Goal: Book appointment/travel/reservation: Book appointment/travel/reservation

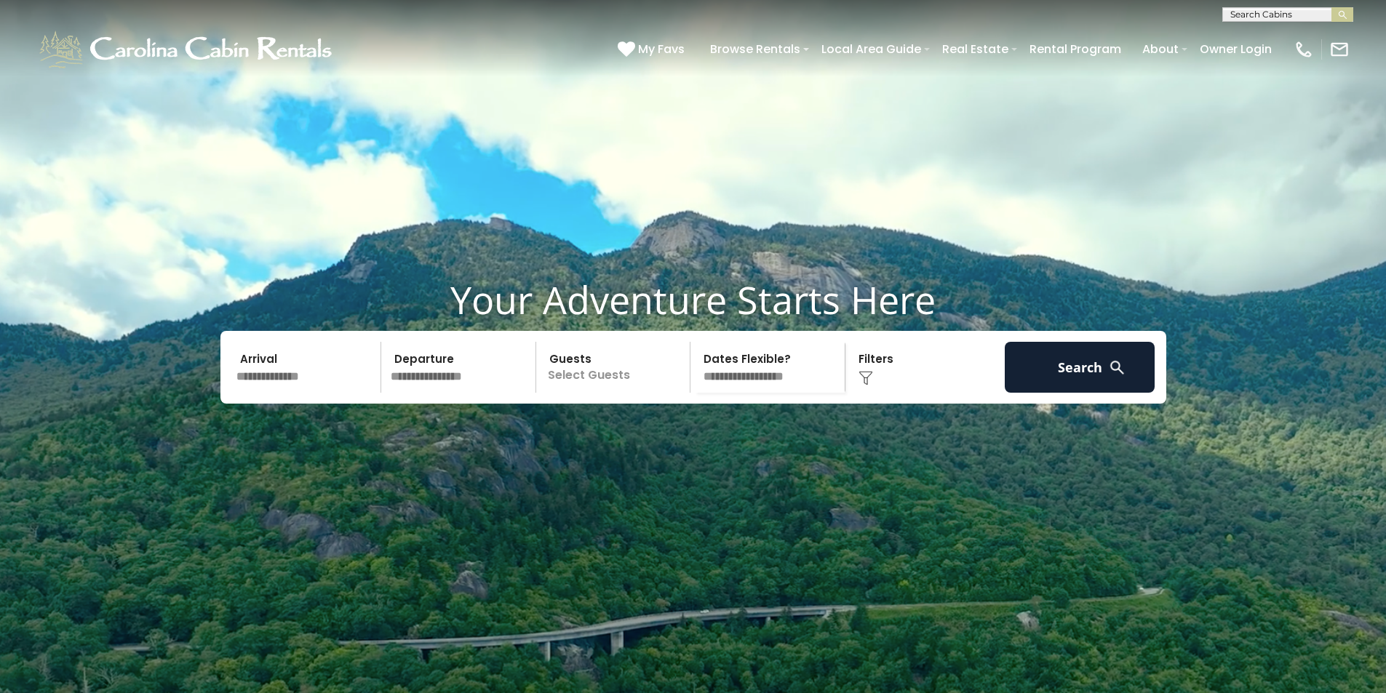
click at [282, 393] on input "text" at bounding box center [306, 367] width 151 height 51
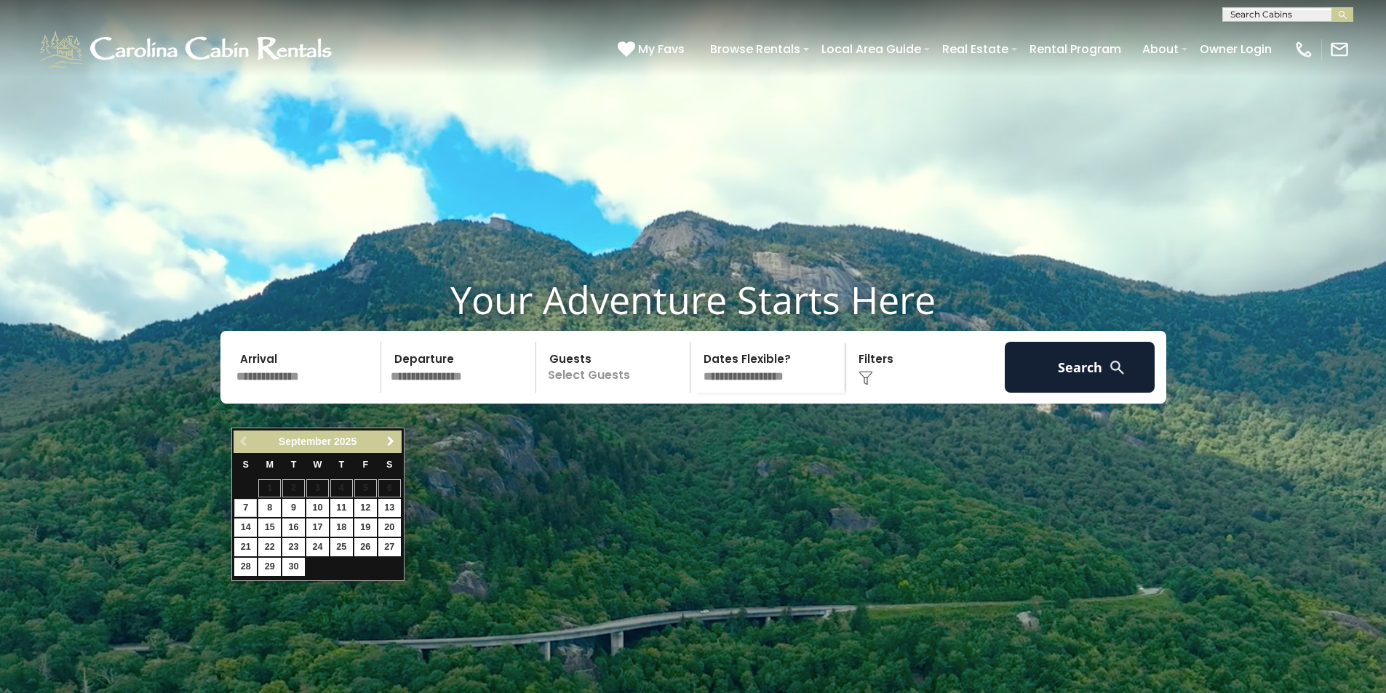
click at [390, 444] on span "Next" at bounding box center [391, 442] width 12 height 12
click at [340, 490] on link "2" at bounding box center [341, 488] width 23 height 18
type input "*******"
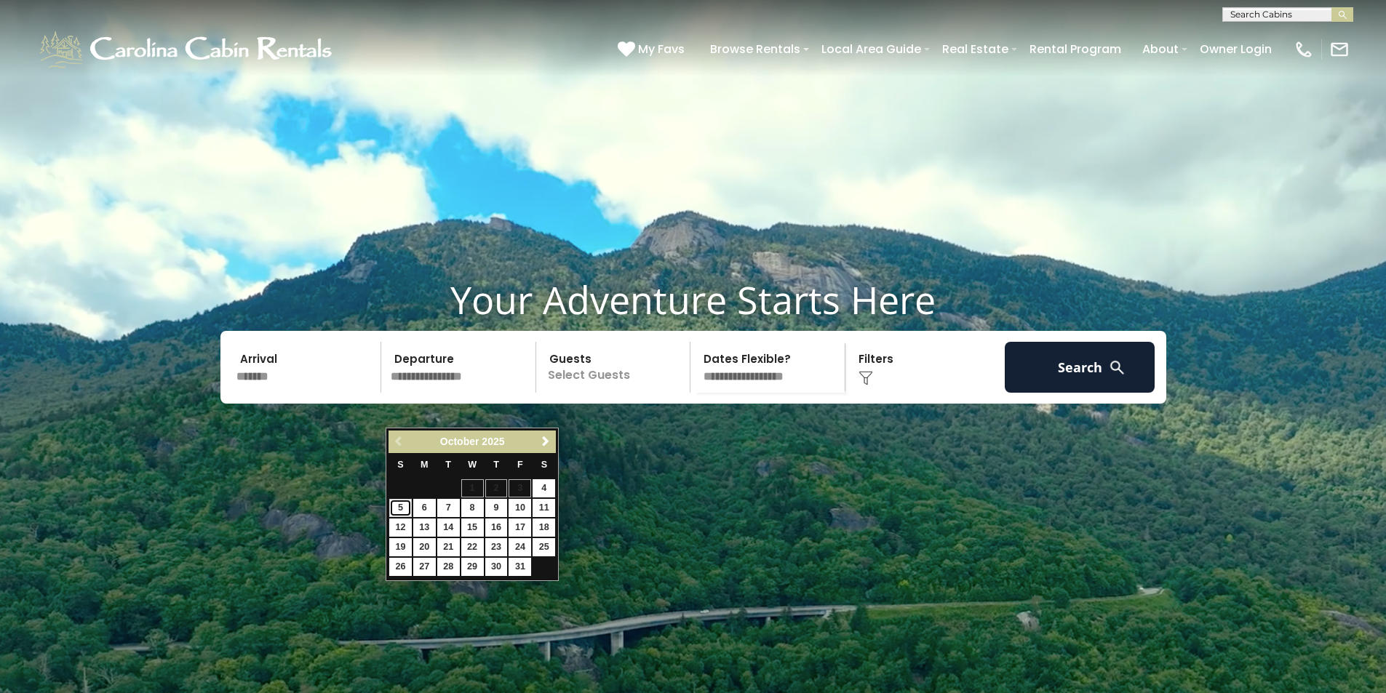
click at [396, 506] on link "5" at bounding box center [400, 508] width 23 height 18
type input "*******"
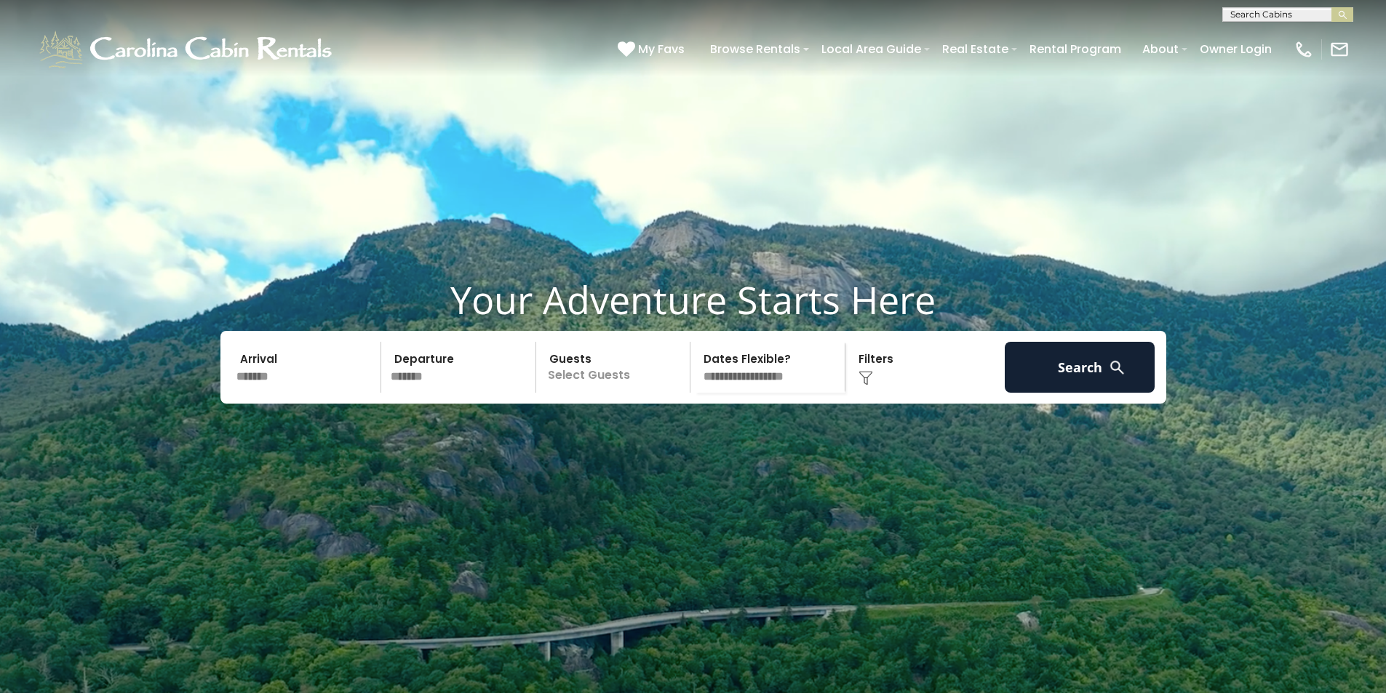
click at [587, 393] on p "Select Guests" at bounding box center [616, 367] width 150 height 51
click at [685, 434] on span "+" at bounding box center [685, 427] width 6 height 15
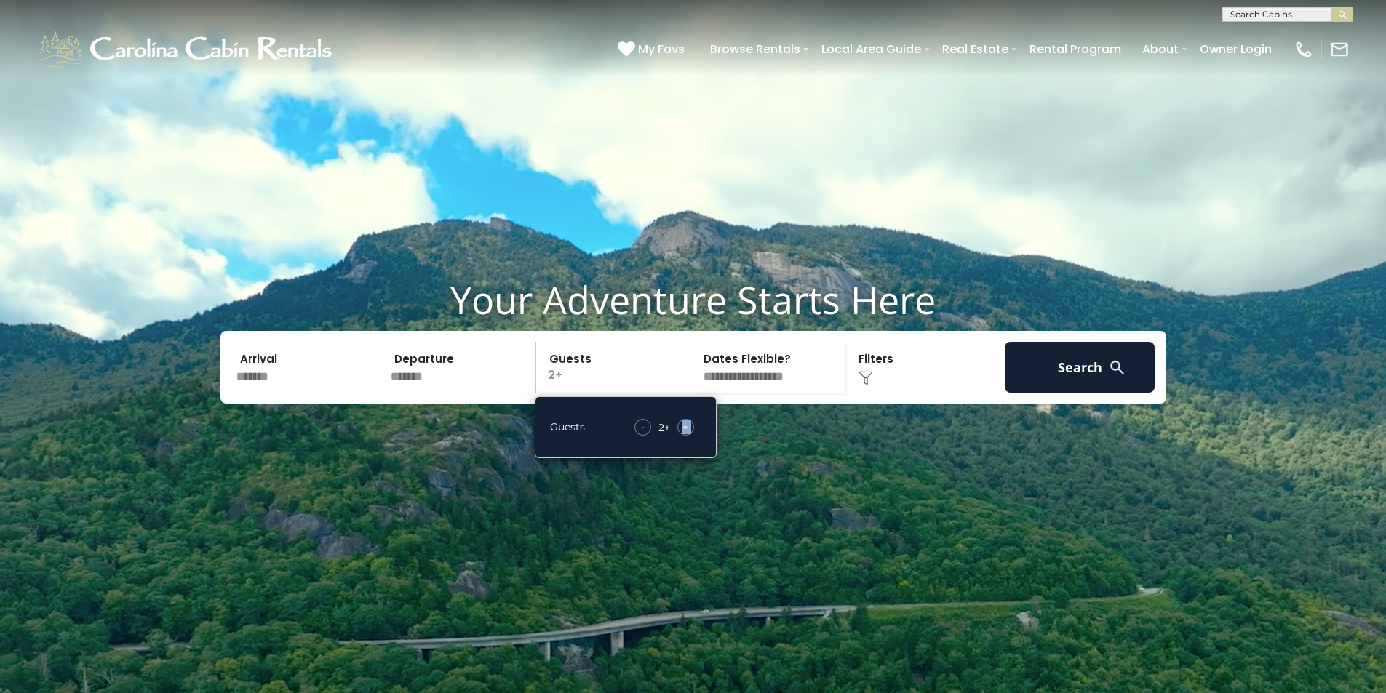
click at [685, 434] on span "+" at bounding box center [685, 427] width 6 height 15
click at [1037, 383] on button "Search" at bounding box center [1080, 367] width 151 height 51
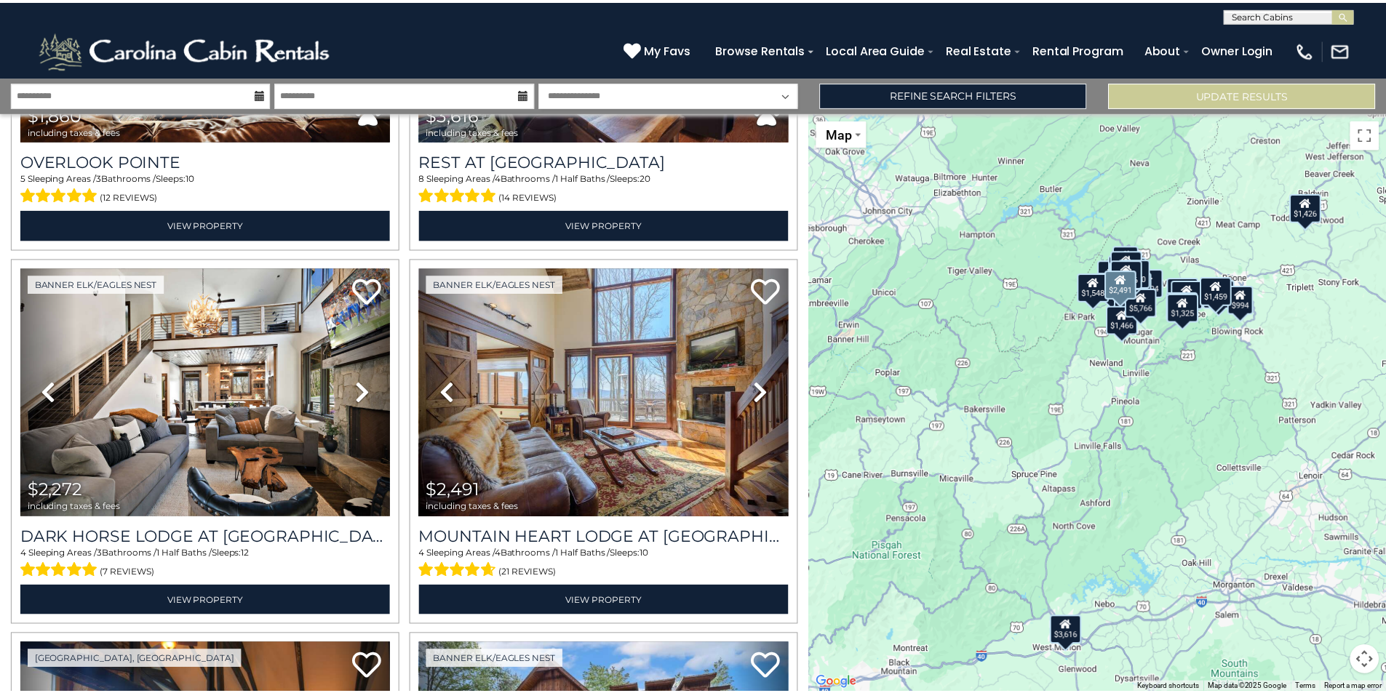
scroll to position [1019, 0]
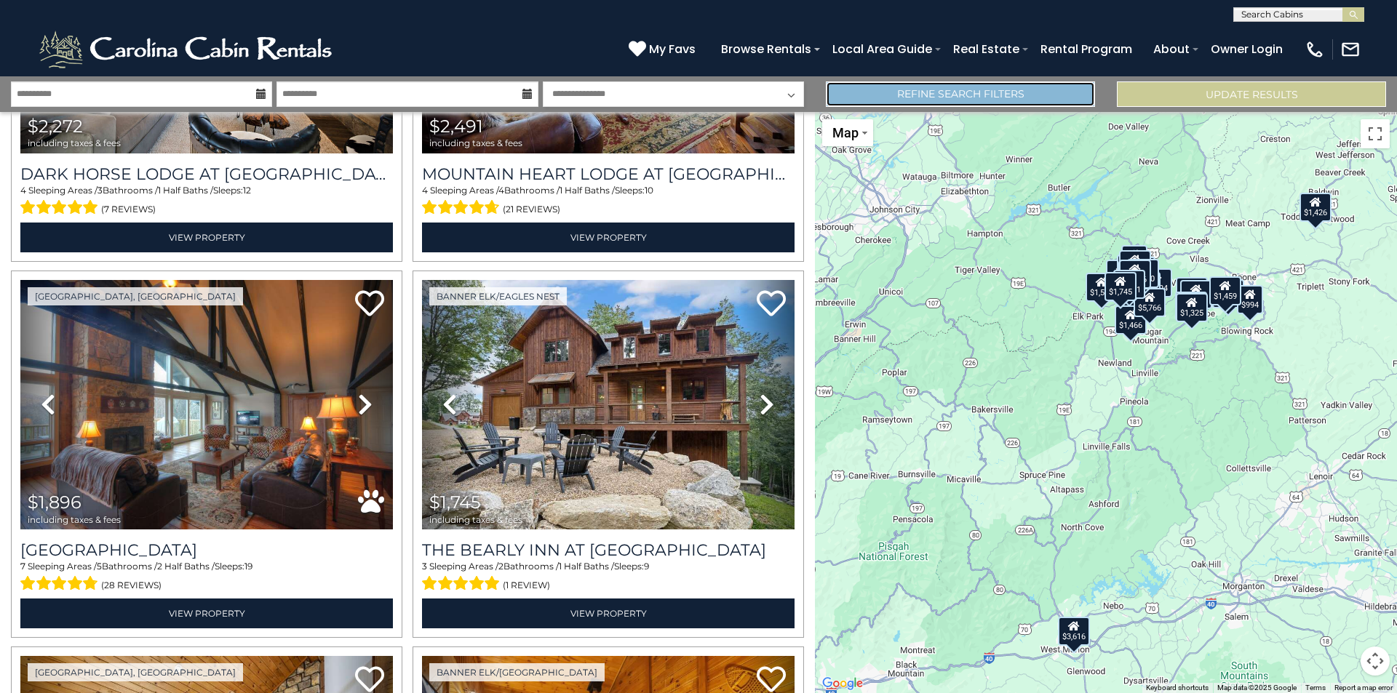
click at [861, 92] on link "Refine Search Filters" at bounding box center [960, 93] width 269 height 25
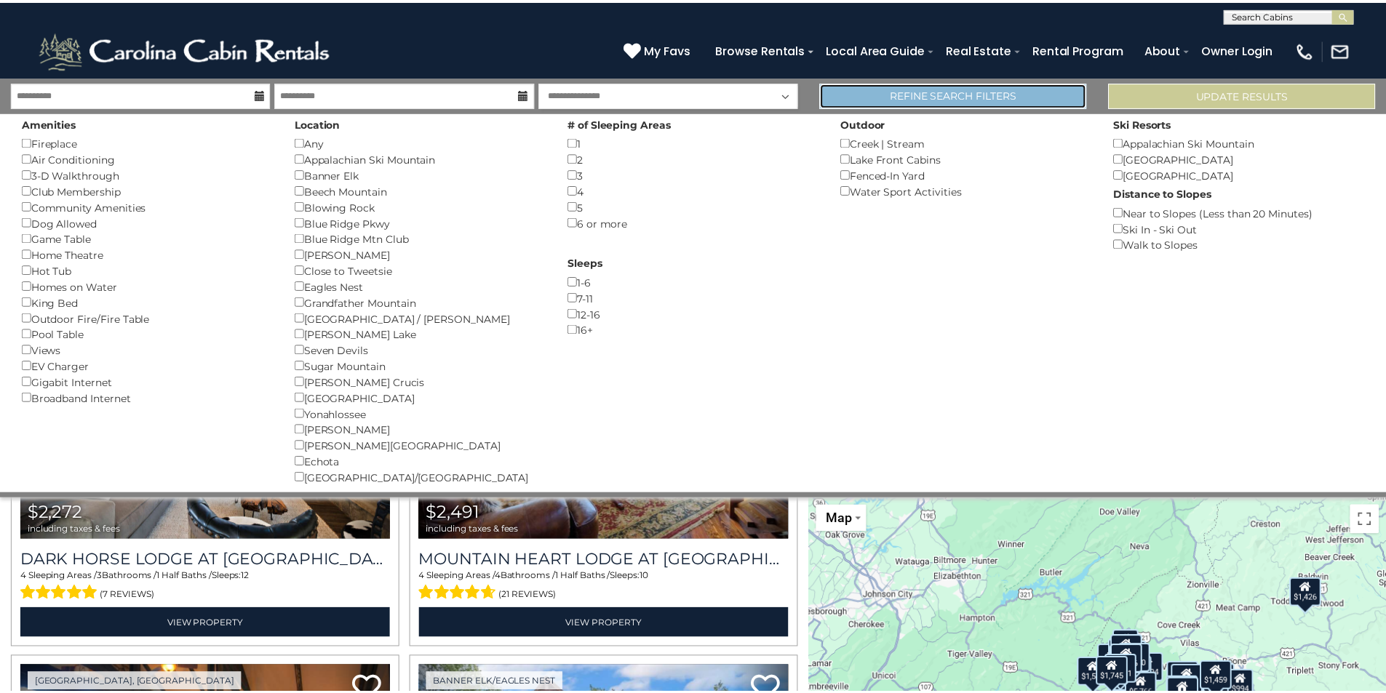
scroll to position [1014, 0]
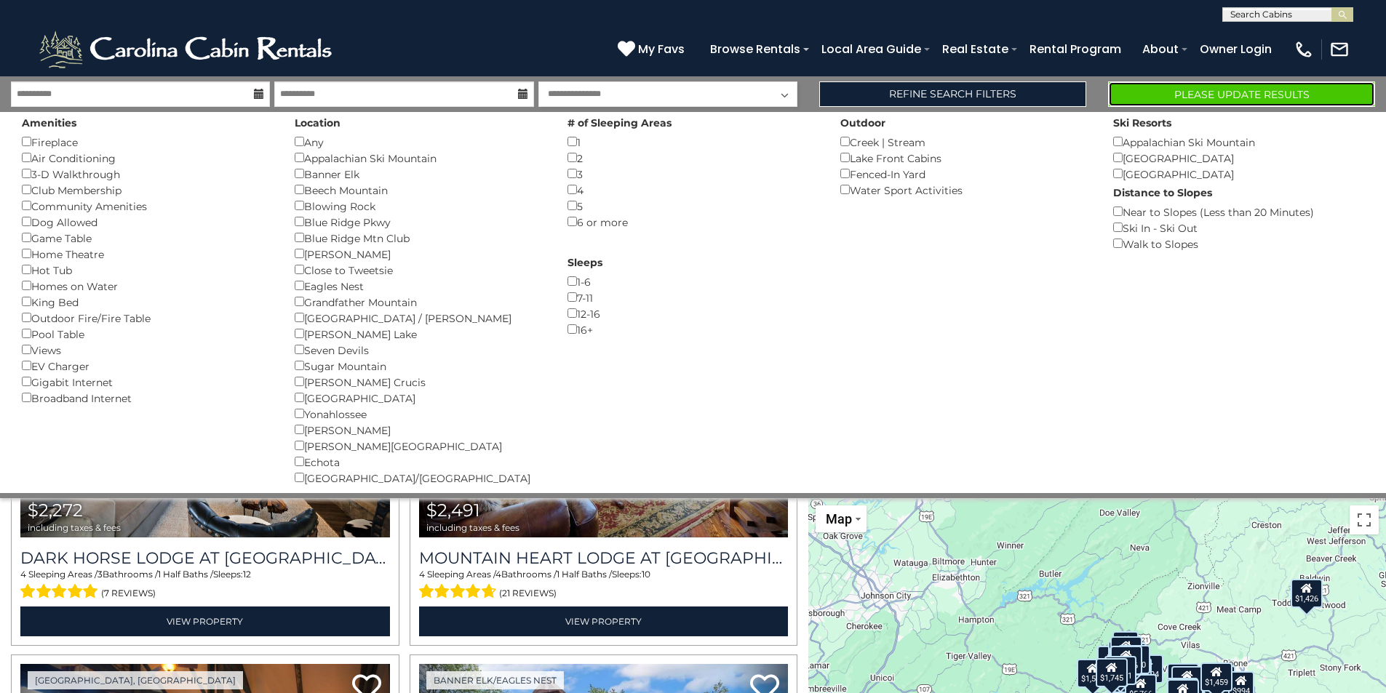
click at [1162, 90] on button "Please Update Results" at bounding box center [1241, 93] width 267 height 25
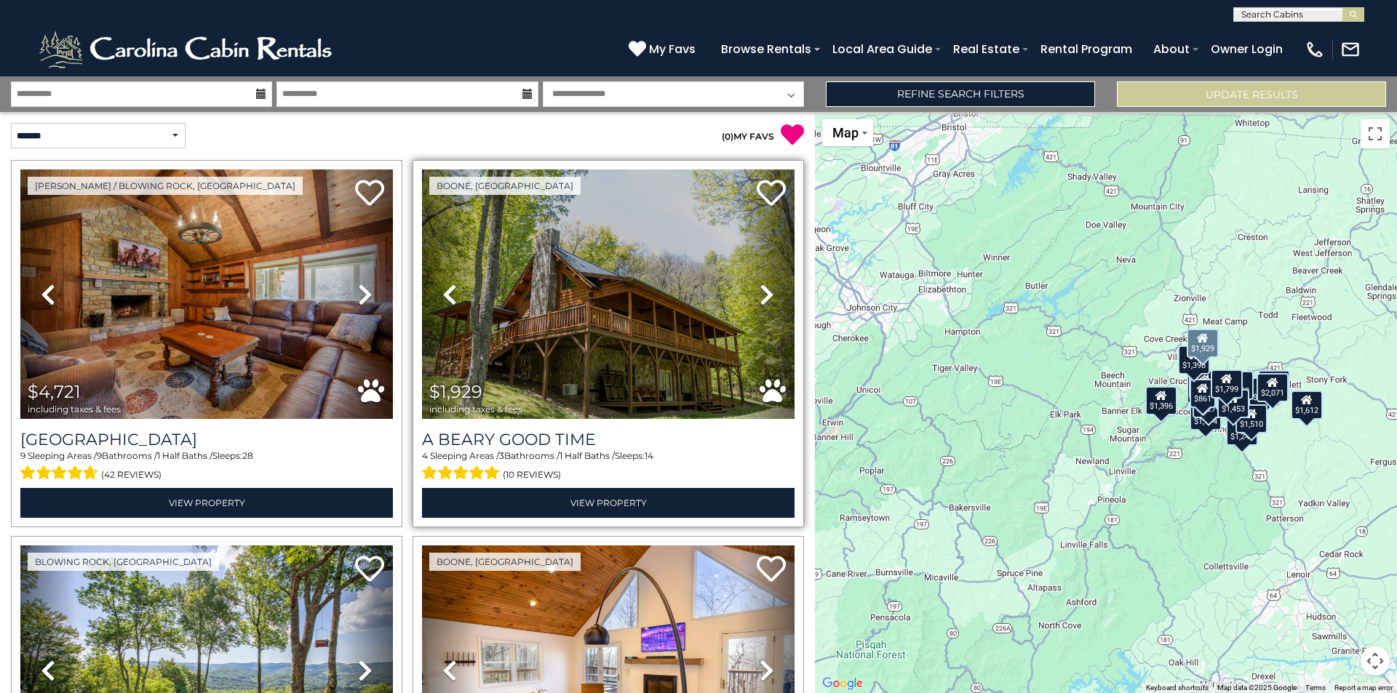
click at [765, 291] on icon at bounding box center [767, 294] width 15 height 23
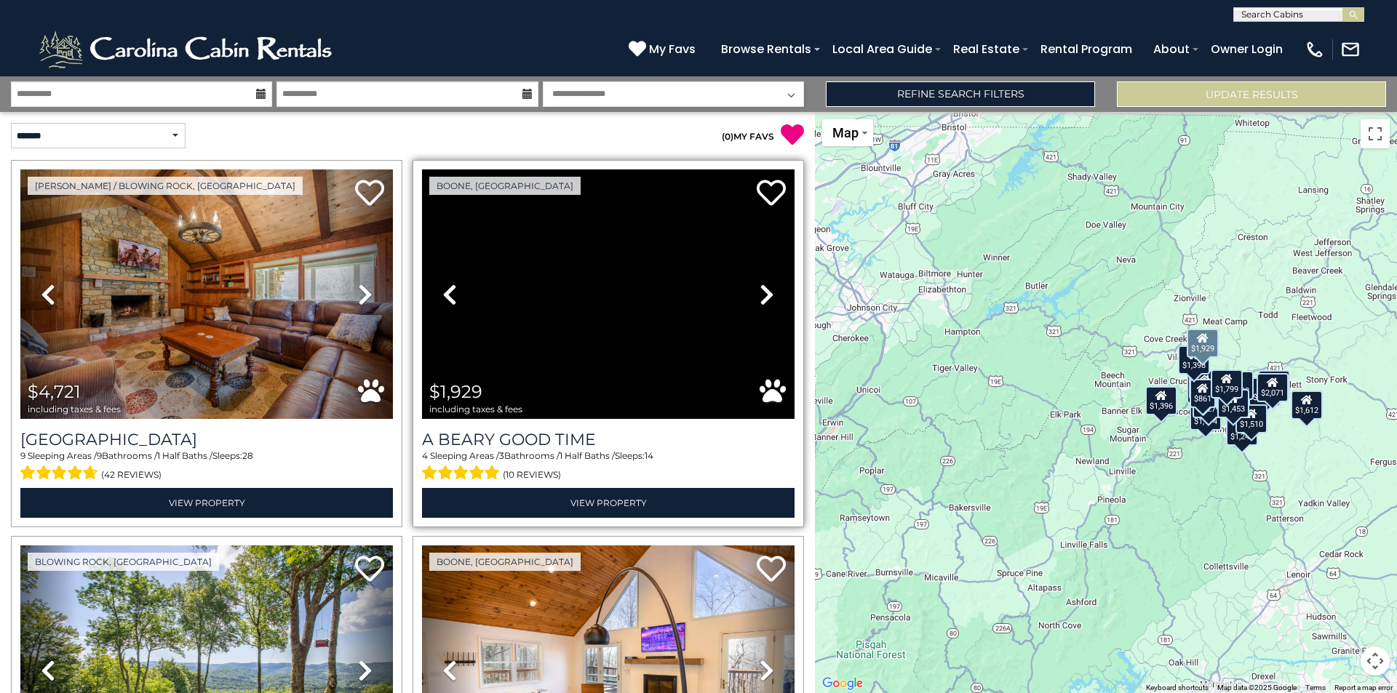
click at [765, 291] on icon at bounding box center [767, 294] width 15 height 23
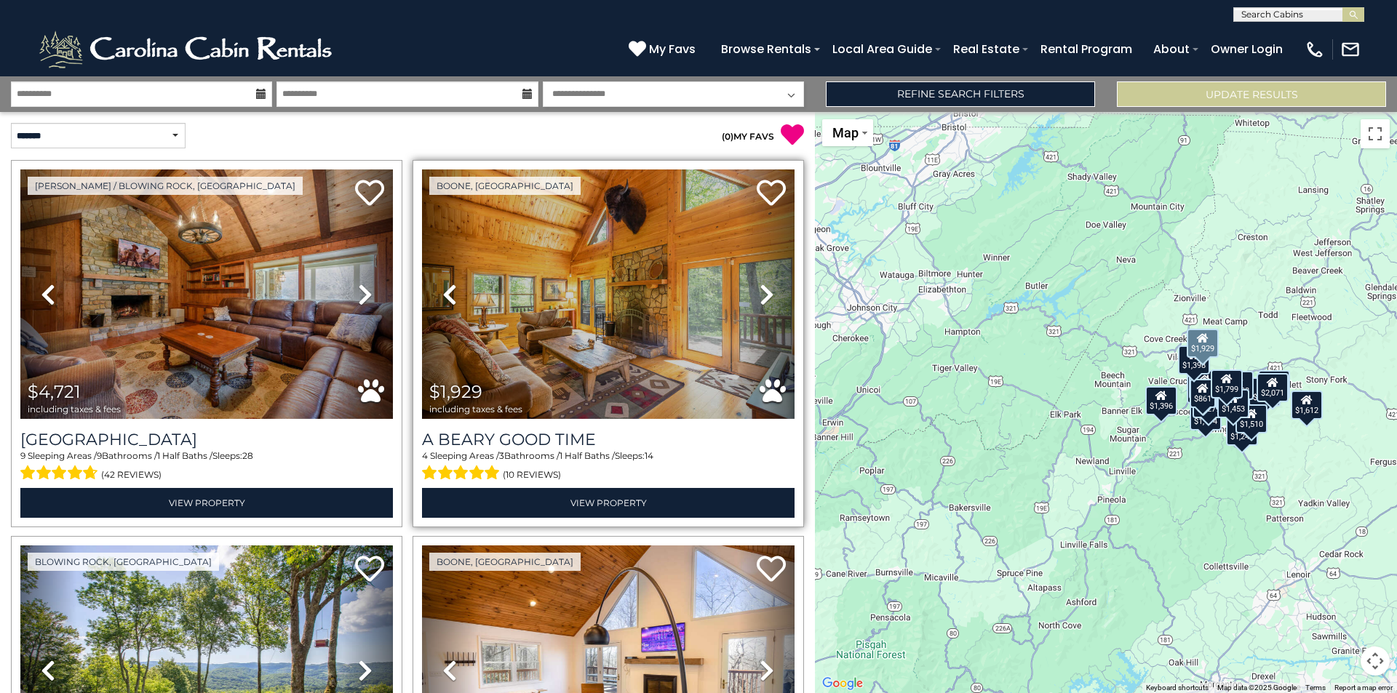
click at [765, 291] on icon at bounding box center [767, 294] width 15 height 23
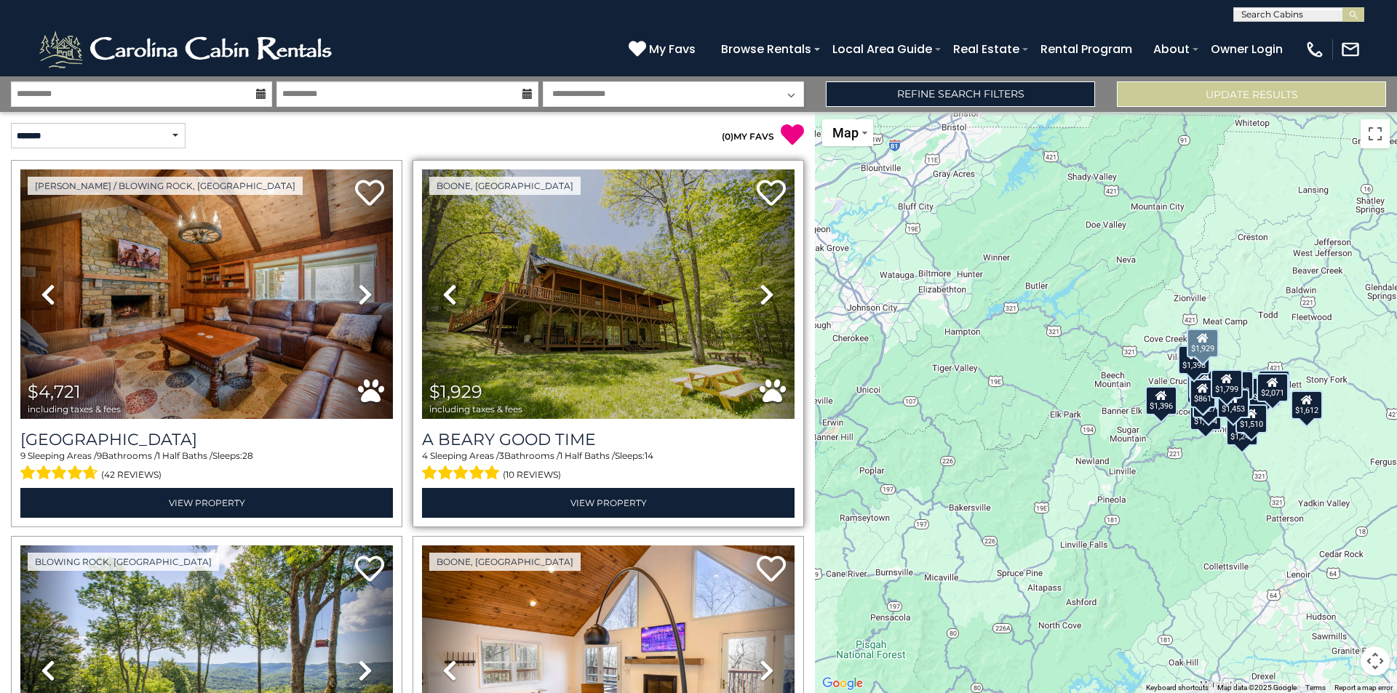
click at [765, 291] on icon at bounding box center [767, 294] width 15 height 23
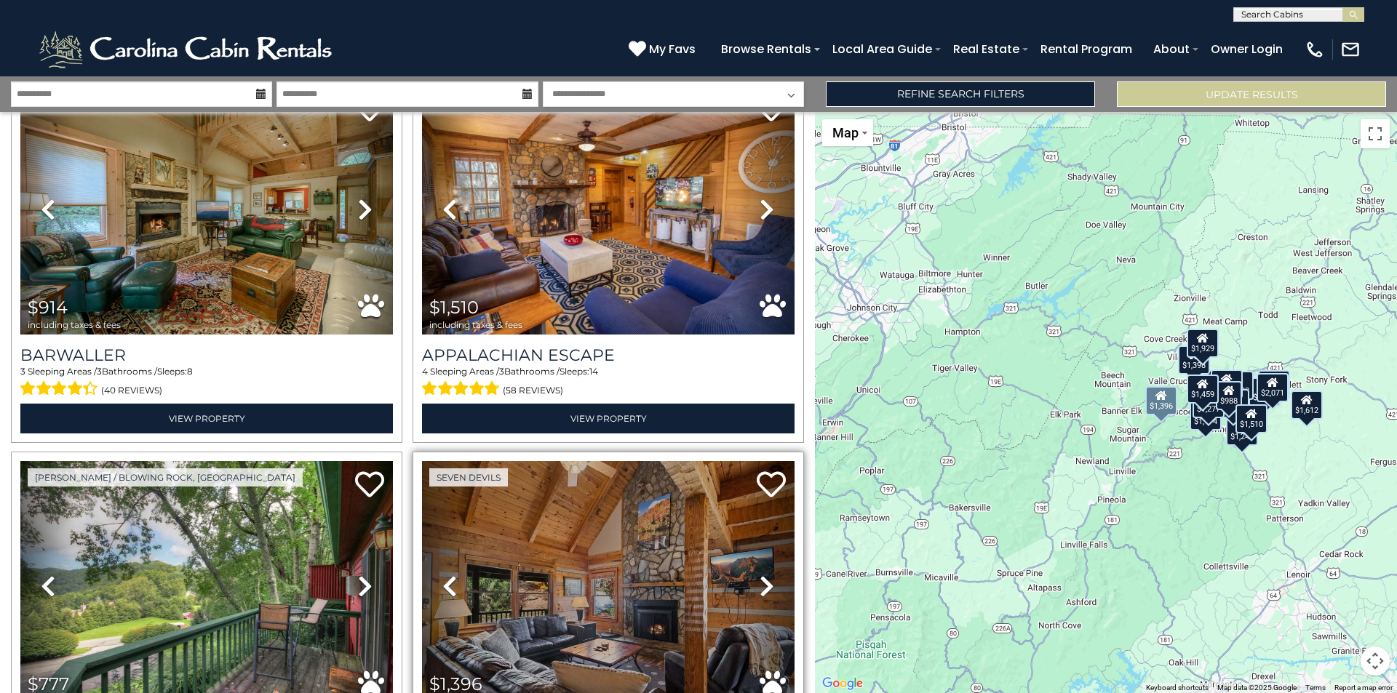
scroll to position [2255, 0]
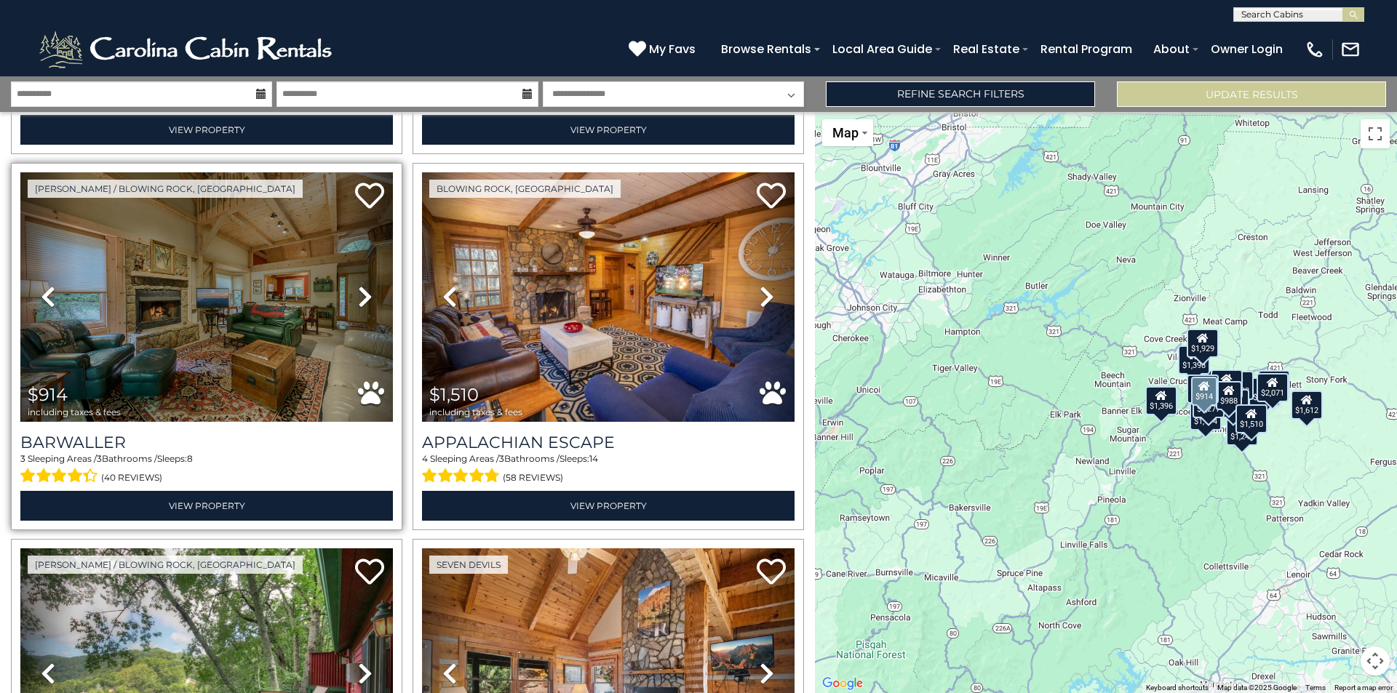
click at [363, 285] on icon at bounding box center [365, 296] width 15 height 23
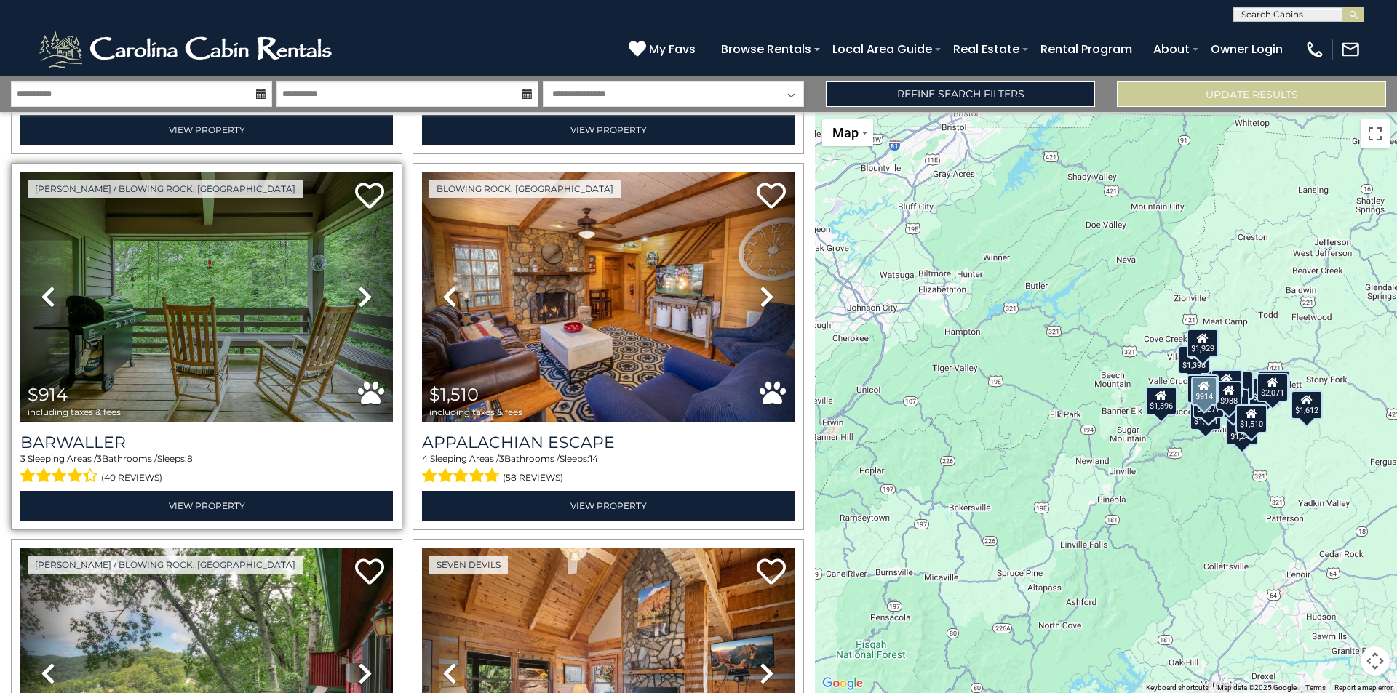
click at [362, 285] on icon at bounding box center [365, 296] width 15 height 23
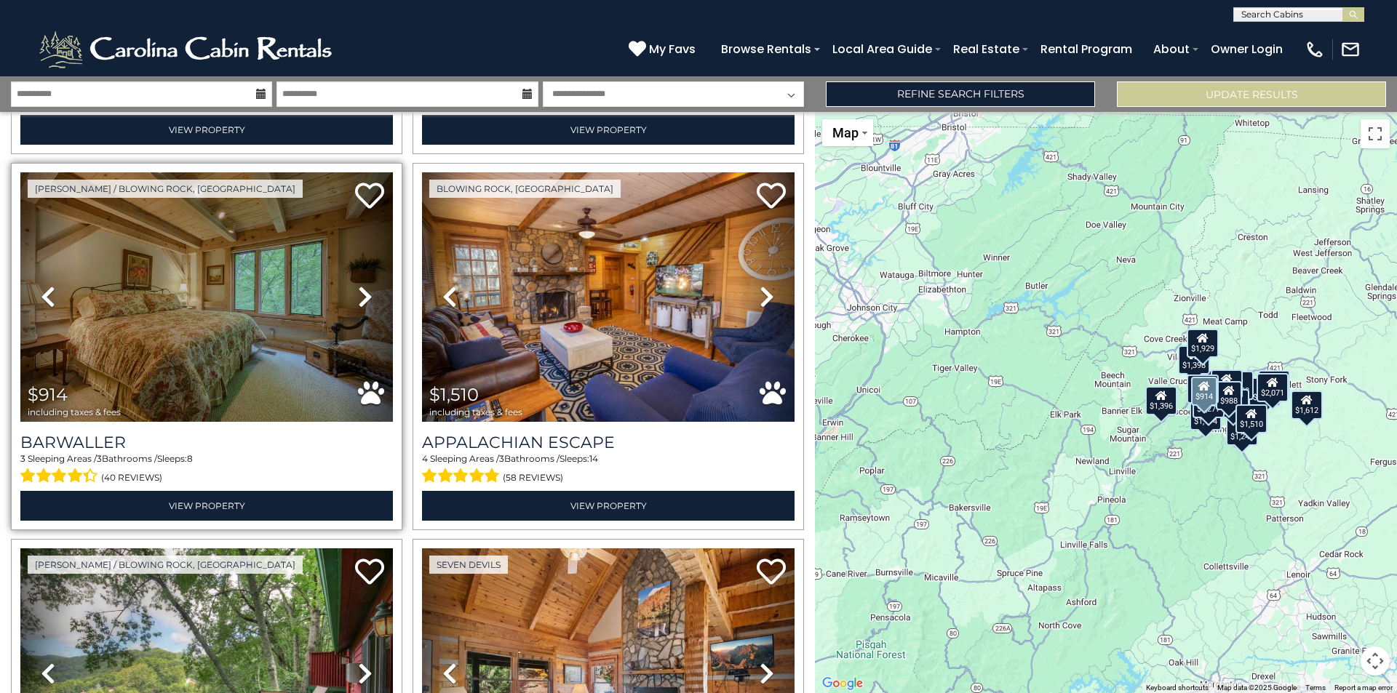
click at [362, 285] on icon at bounding box center [365, 296] width 15 height 23
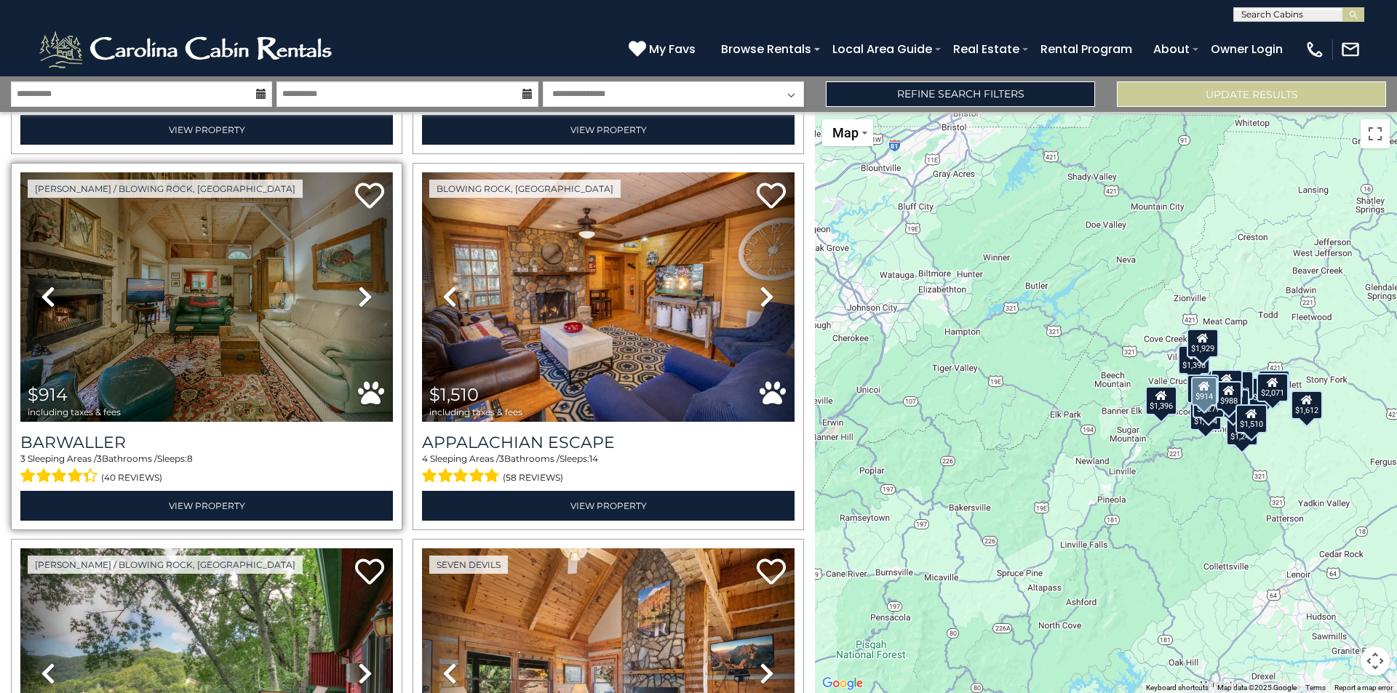
click at [362, 285] on icon at bounding box center [365, 296] width 15 height 23
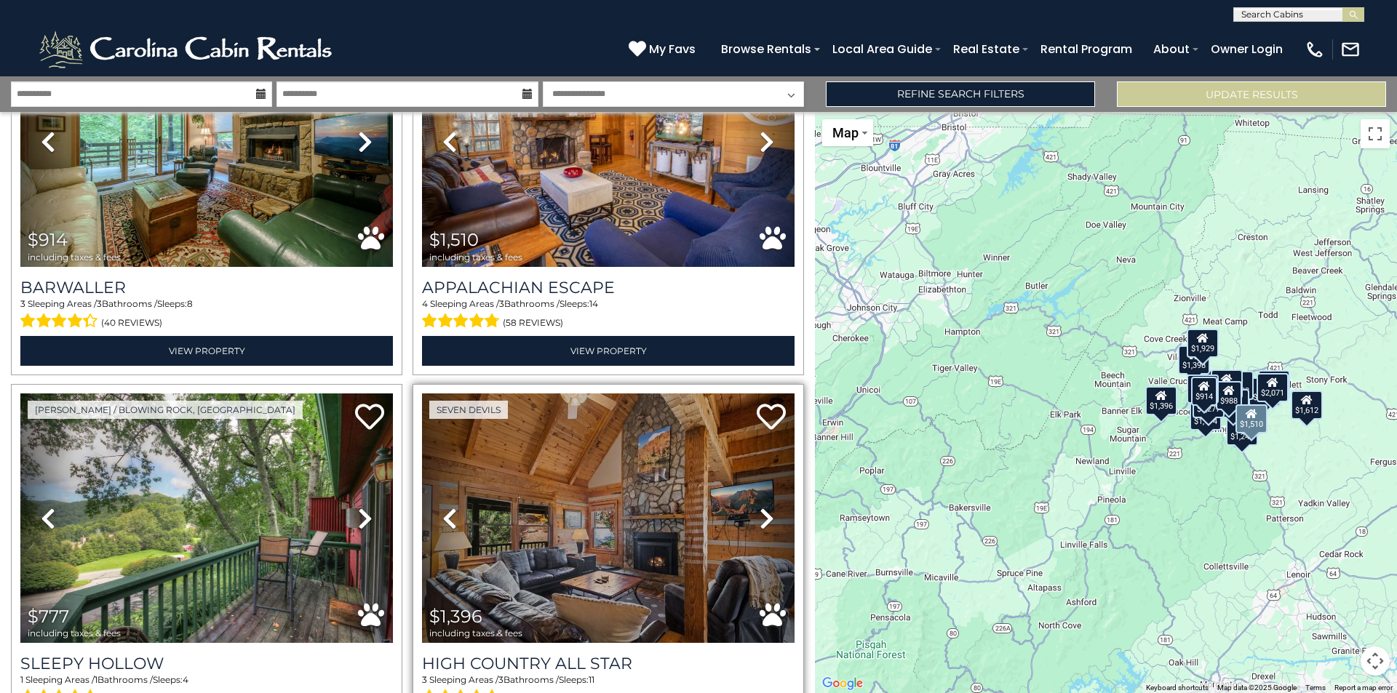
scroll to position [2546, 0]
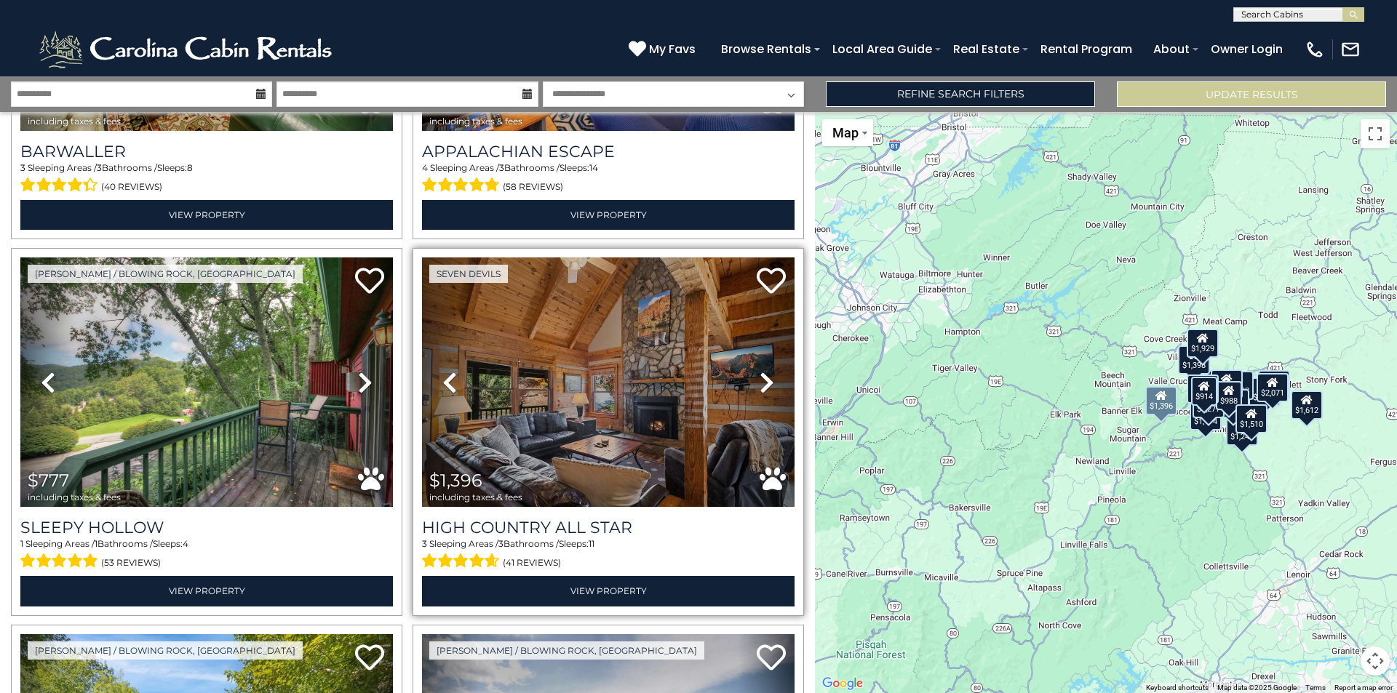
click at [748, 362] on link "Next" at bounding box center [766, 383] width 56 height 250
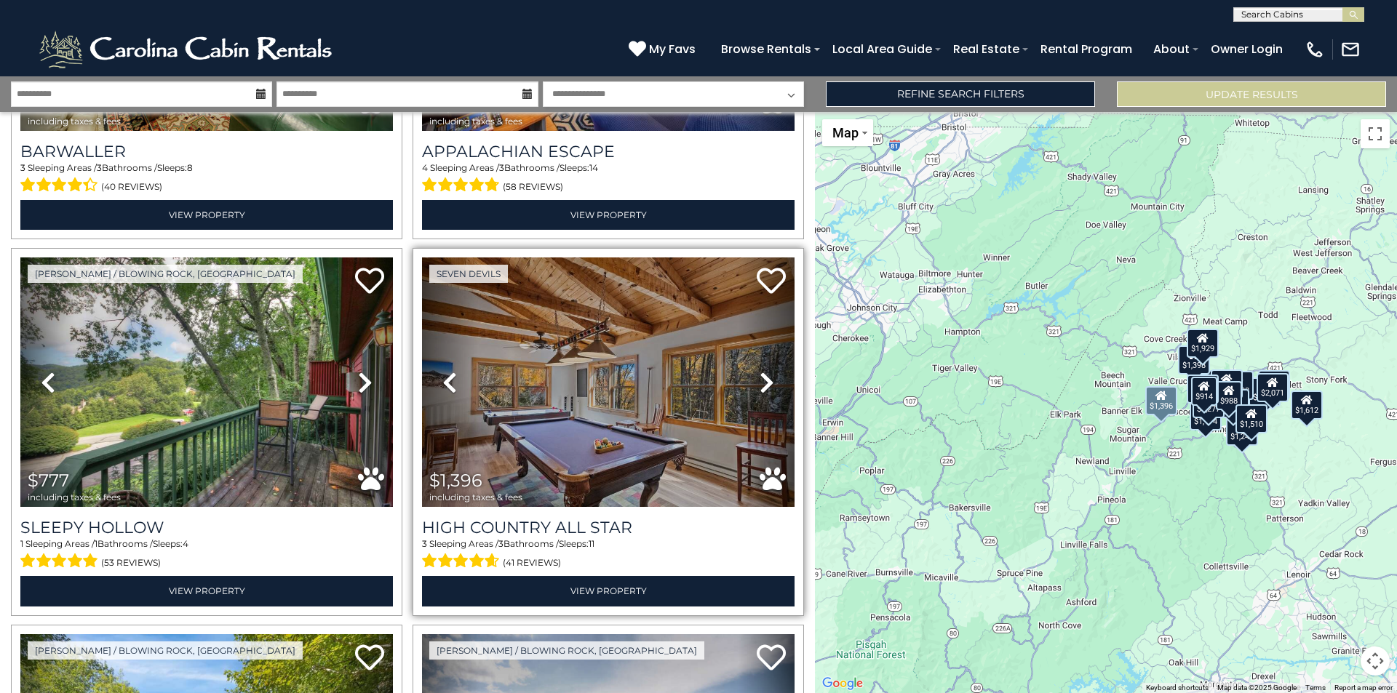
click at [748, 362] on link "Next" at bounding box center [766, 383] width 56 height 250
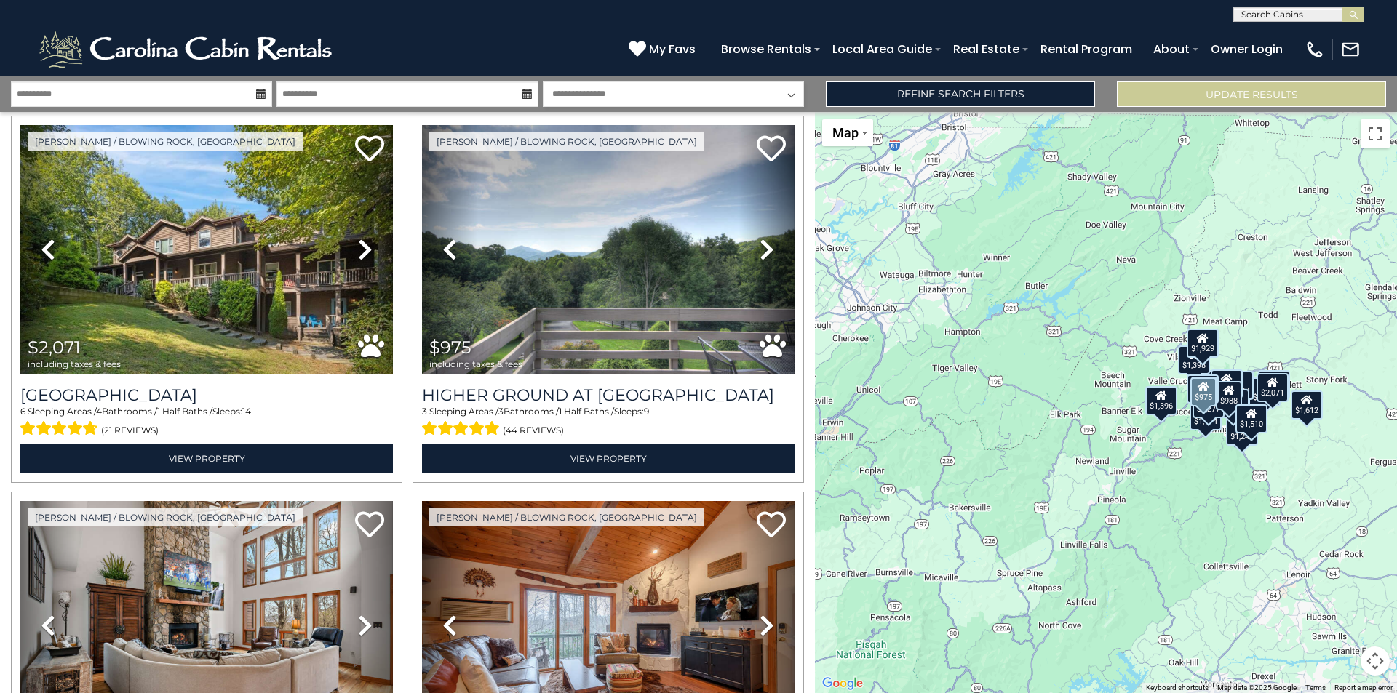
scroll to position [3419, 0]
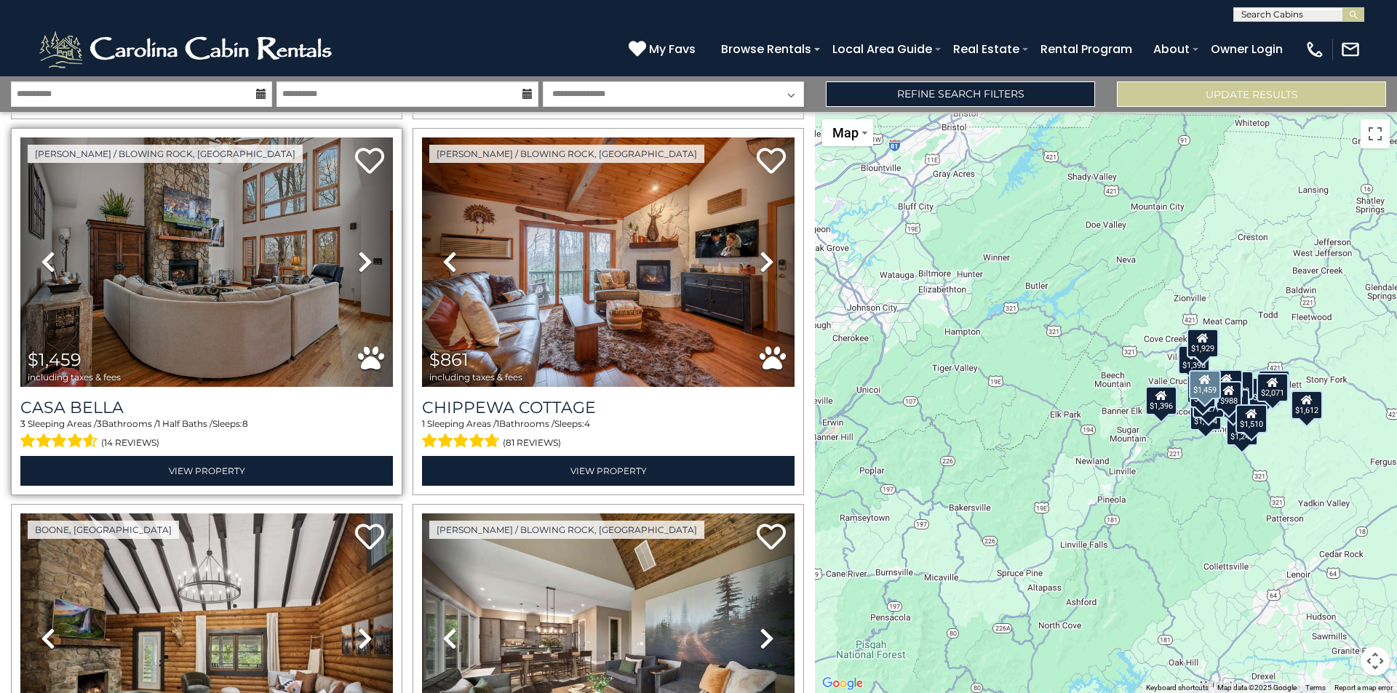
click at [358, 250] on icon at bounding box center [365, 261] width 15 height 23
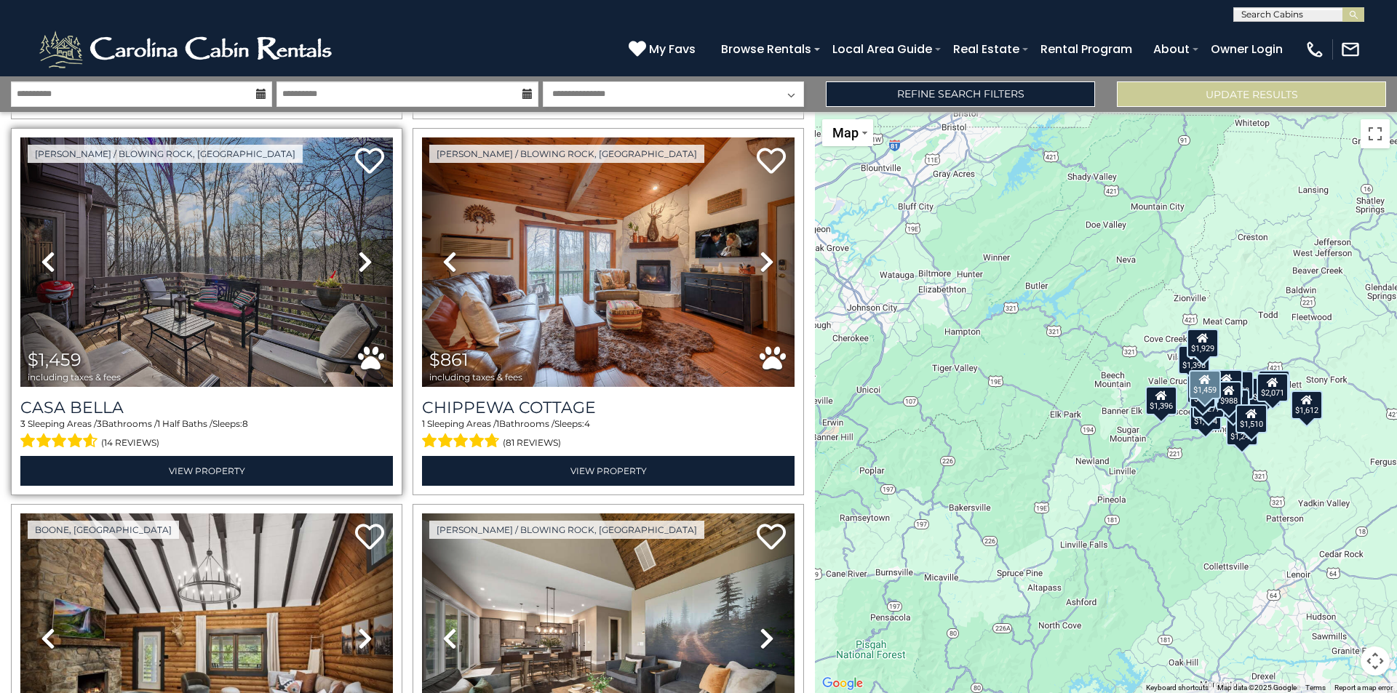
click at [358, 250] on icon at bounding box center [365, 261] width 15 height 23
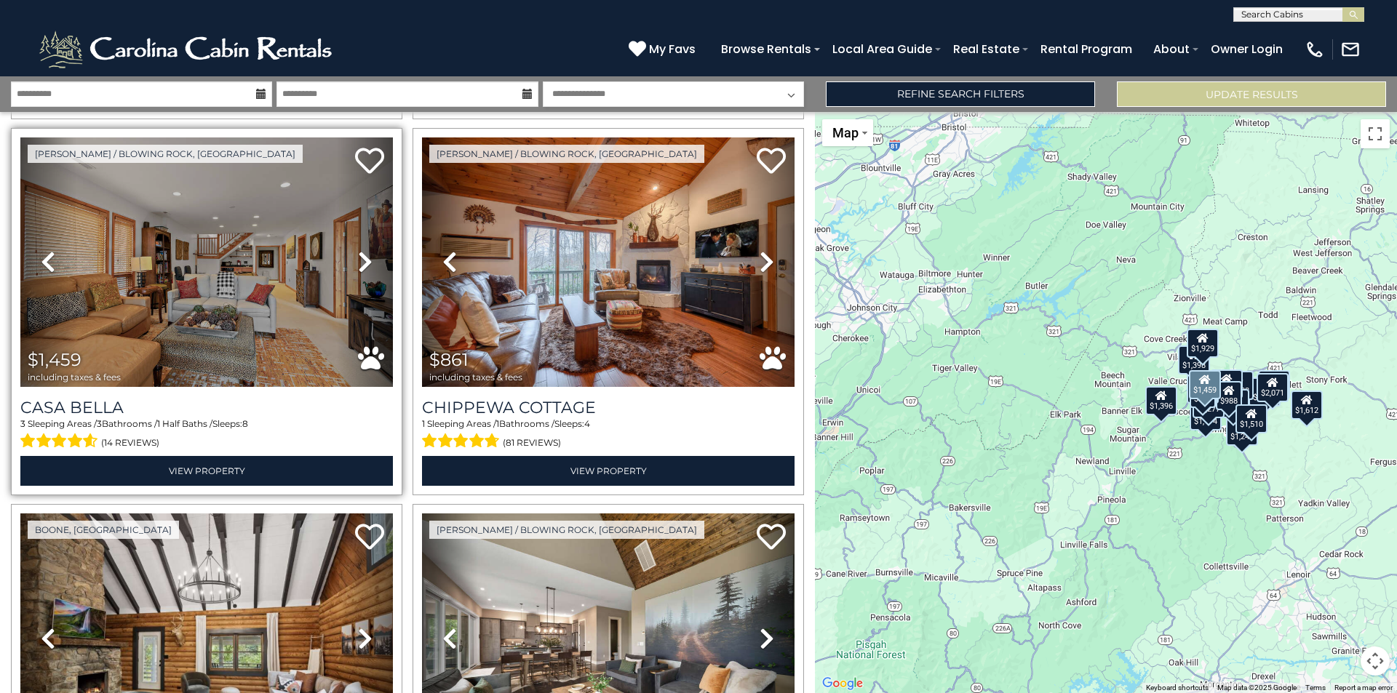
click at [358, 250] on icon at bounding box center [365, 261] width 15 height 23
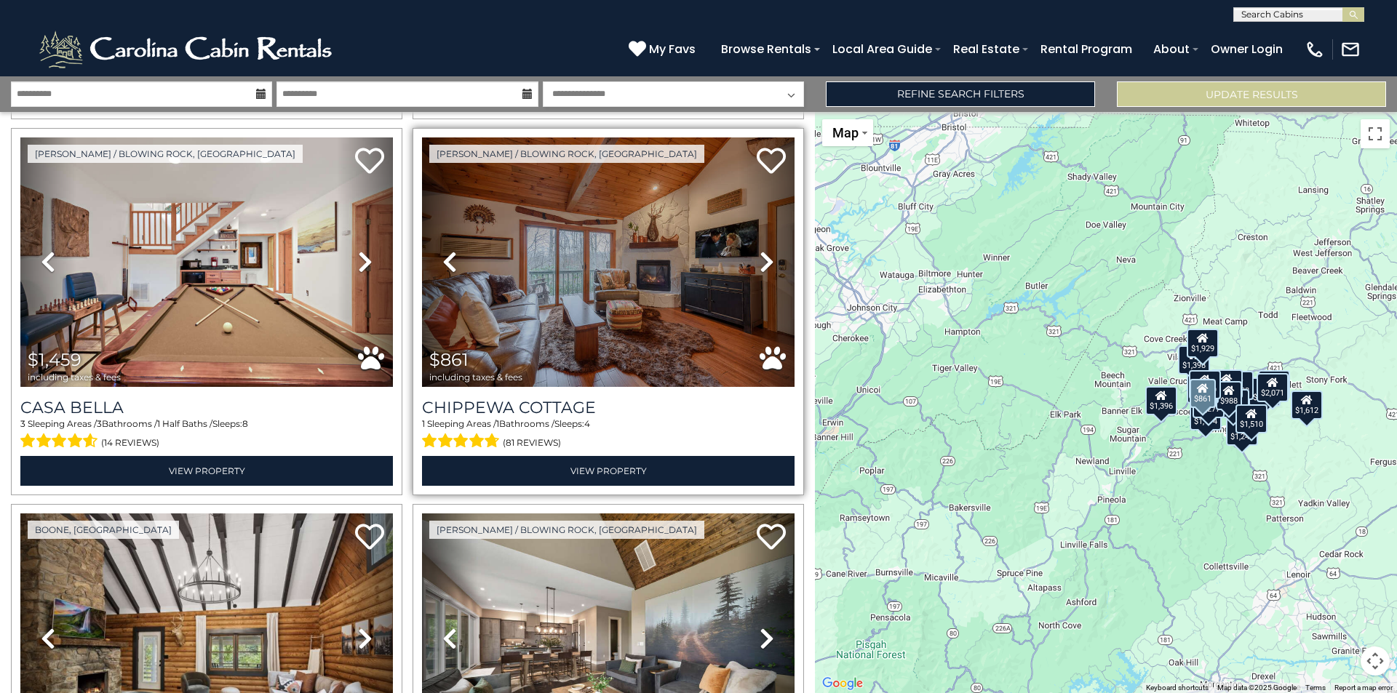
click at [760, 250] on icon at bounding box center [767, 261] width 15 height 23
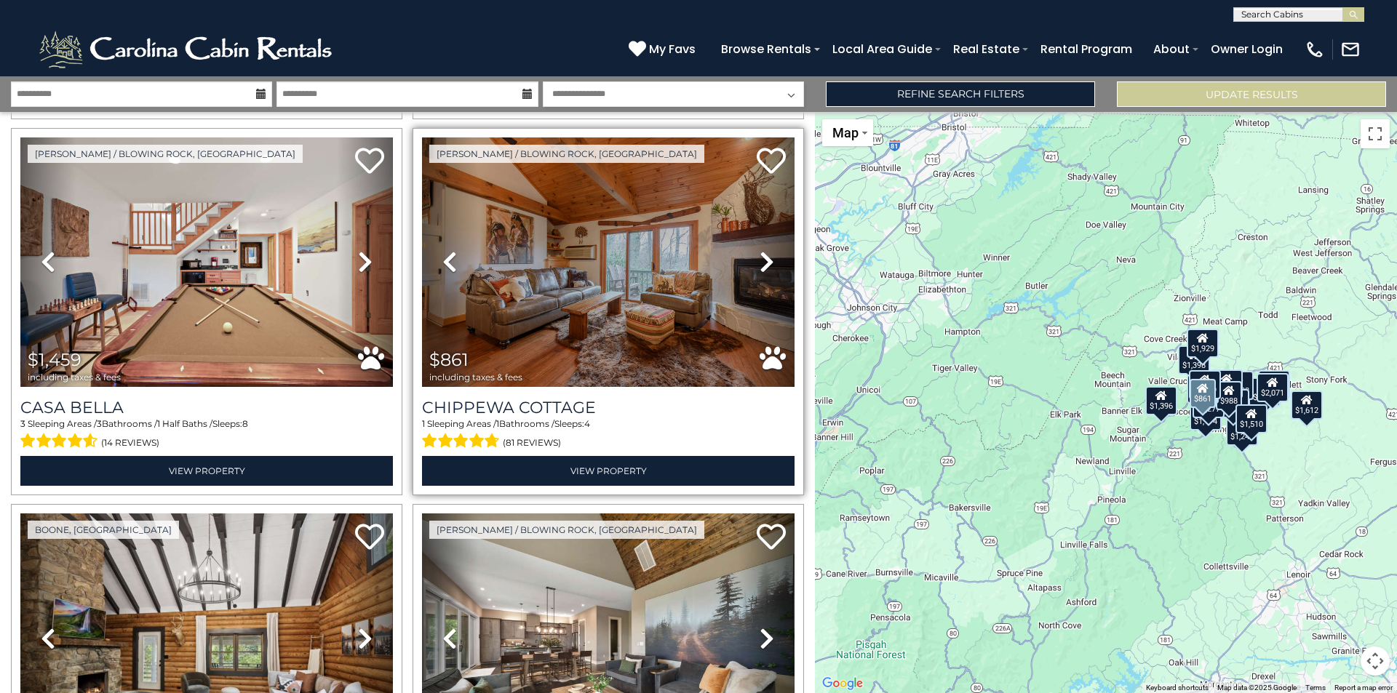
click at [760, 250] on icon at bounding box center [767, 261] width 15 height 23
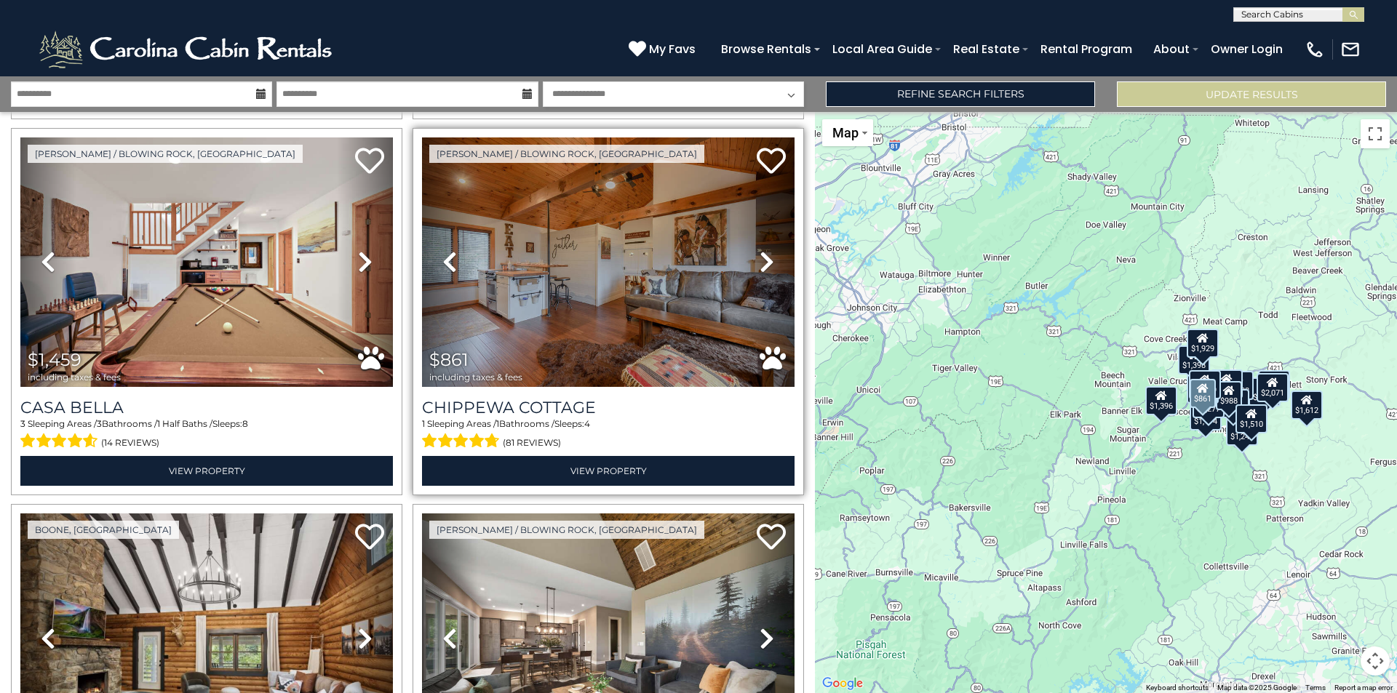
click at [760, 250] on icon at bounding box center [767, 261] width 15 height 23
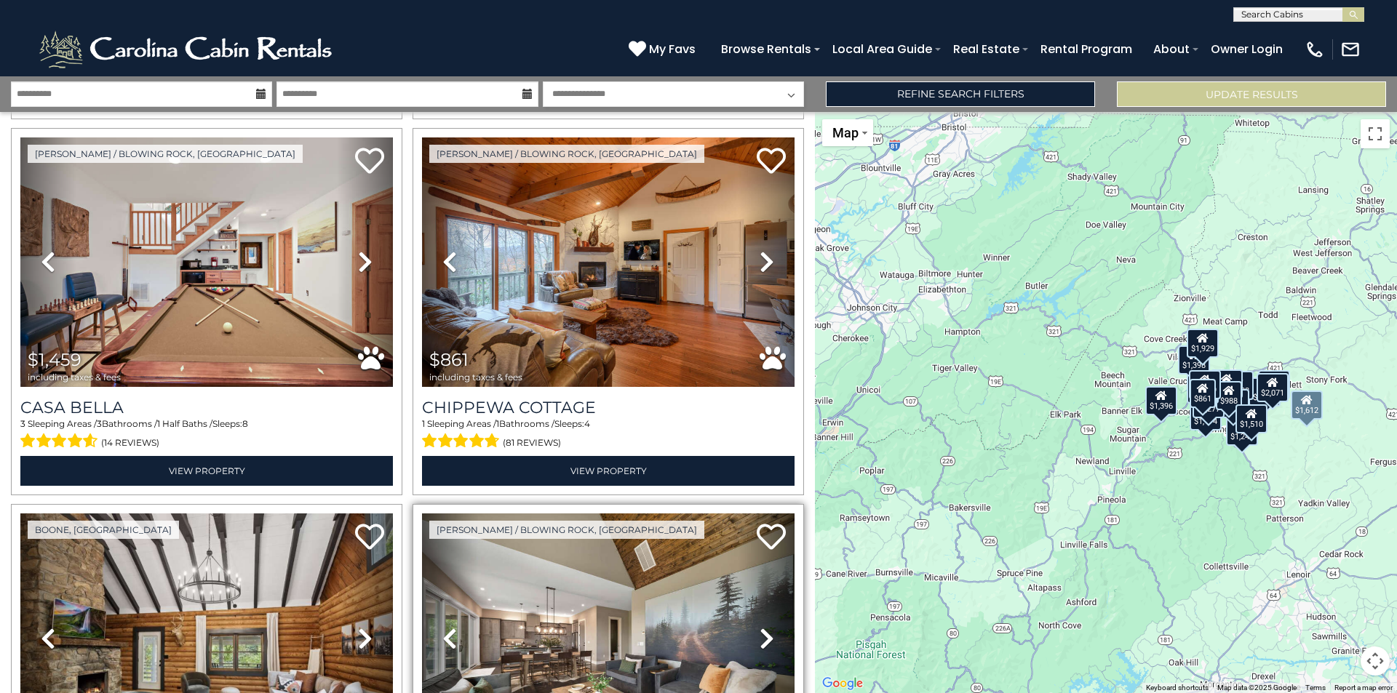
scroll to position [3710, 0]
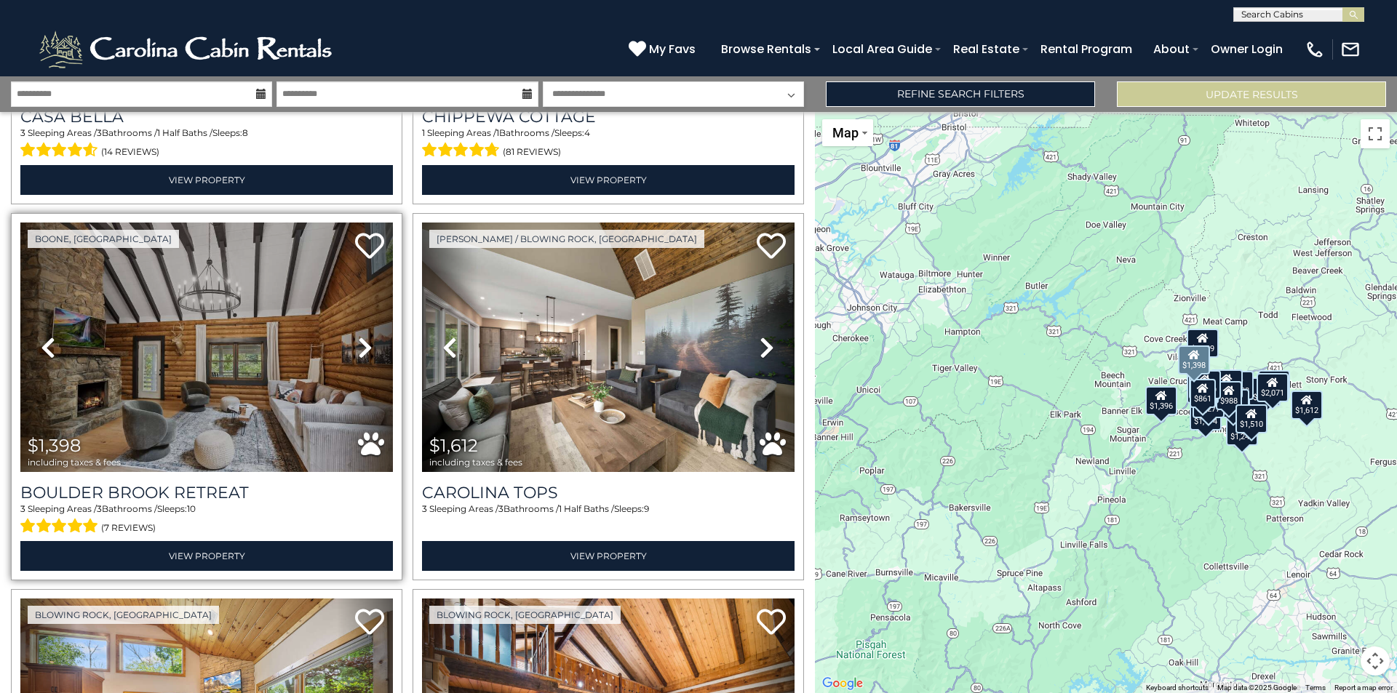
click at [362, 336] on icon at bounding box center [365, 347] width 15 height 23
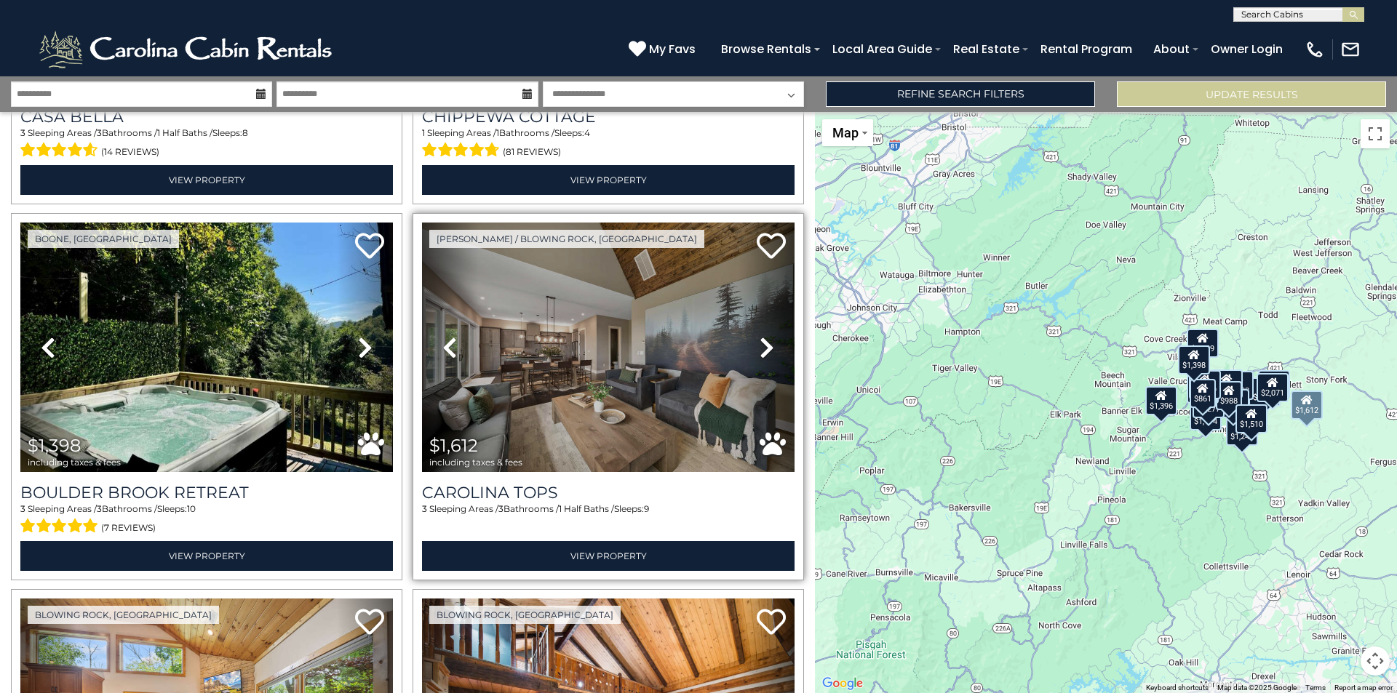
click at [760, 336] on icon at bounding box center [767, 347] width 15 height 23
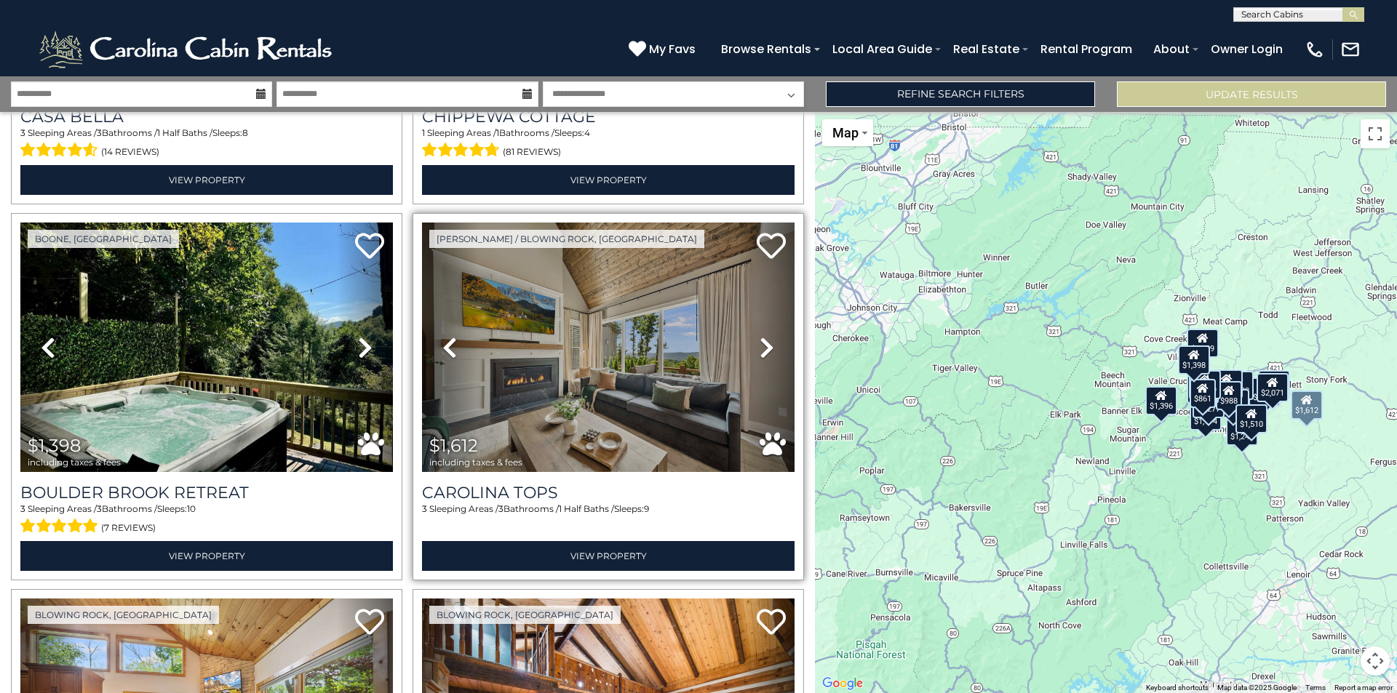
click at [760, 336] on icon at bounding box center [767, 347] width 15 height 23
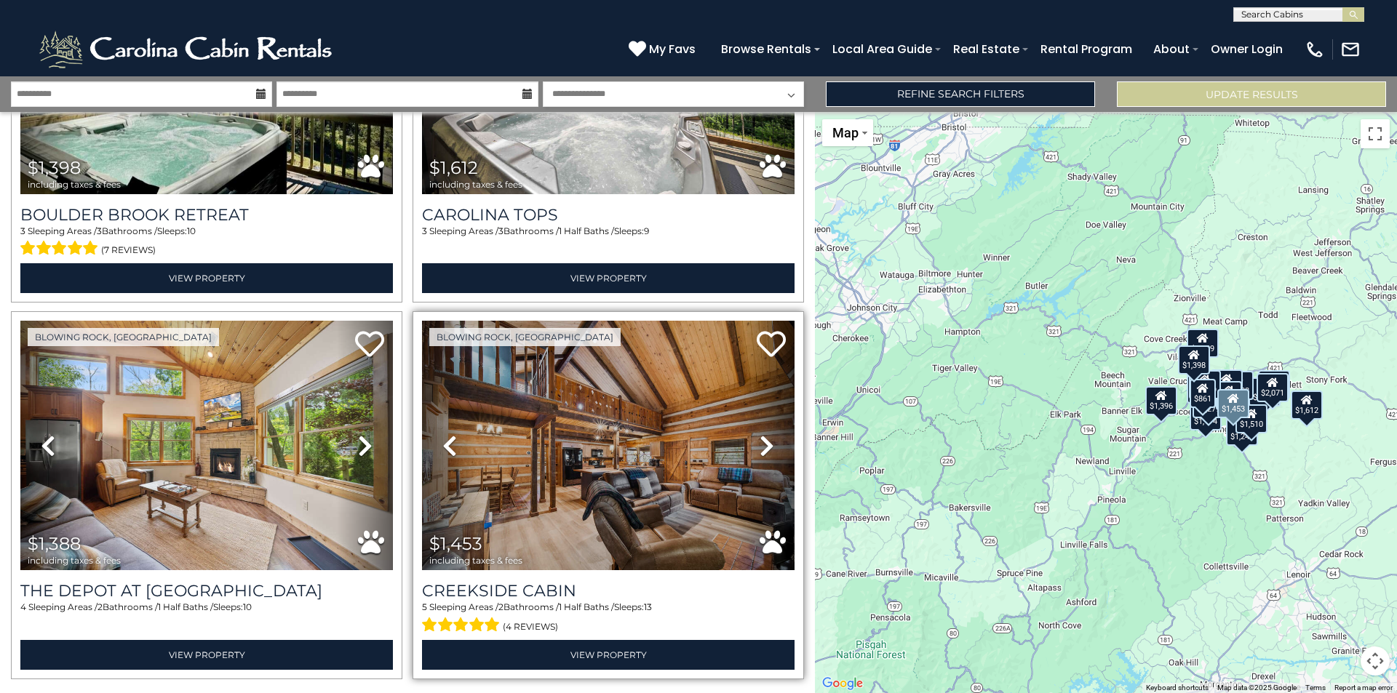
scroll to position [4005, 0]
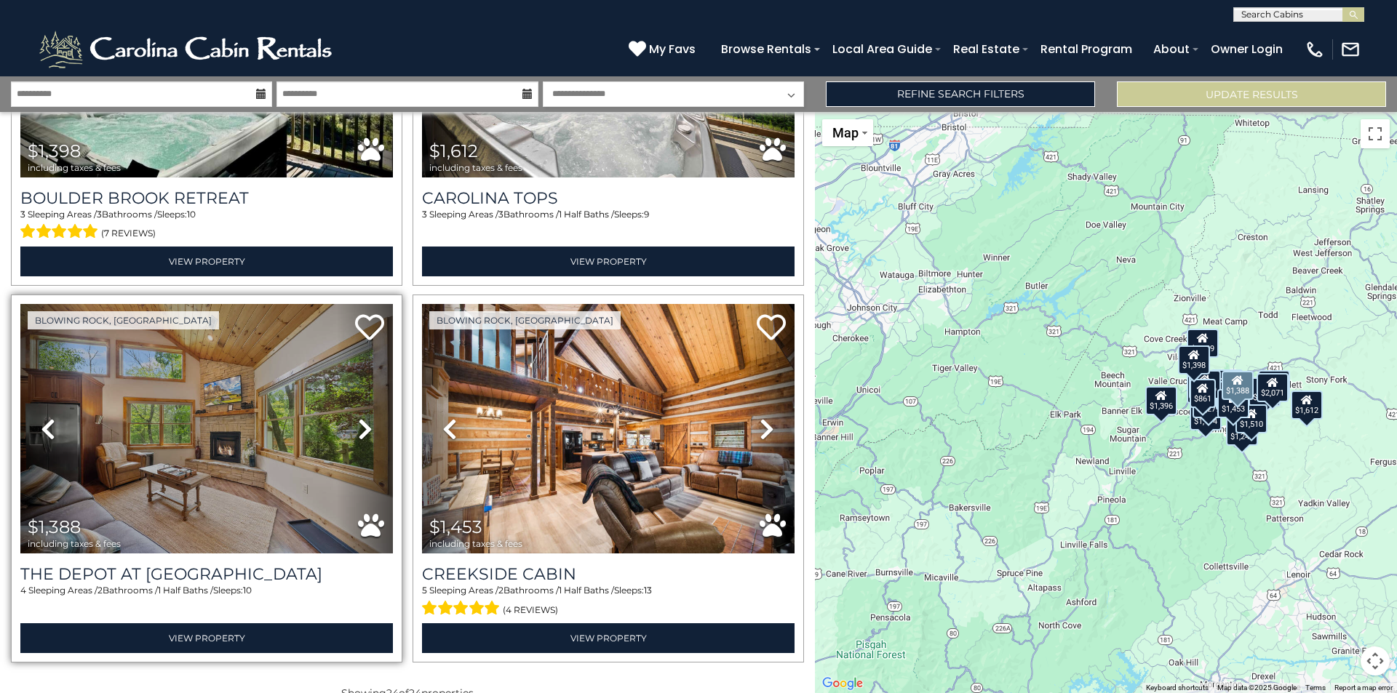
click at [353, 402] on link "Next" at bounding box center [365, 429] width 56 height 250
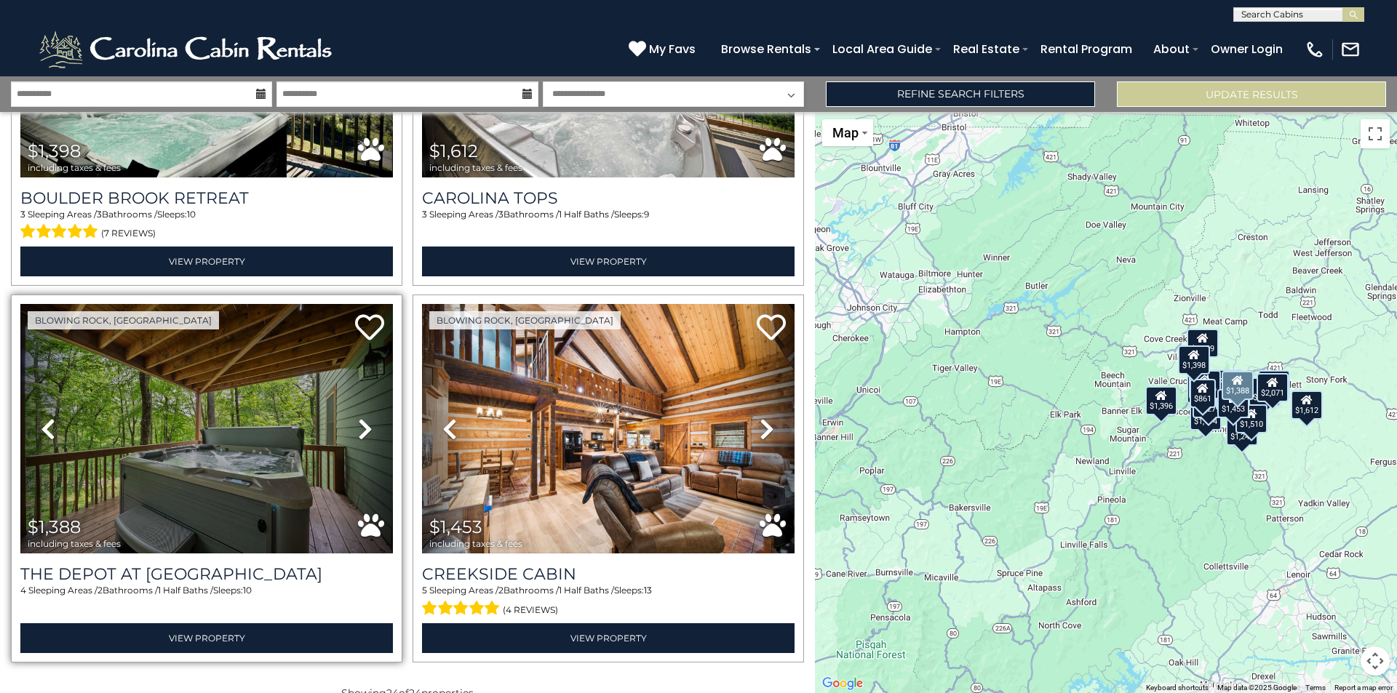
click at [353, 400] on link "Next" at bounding box center [365, 429] width 56 height 250
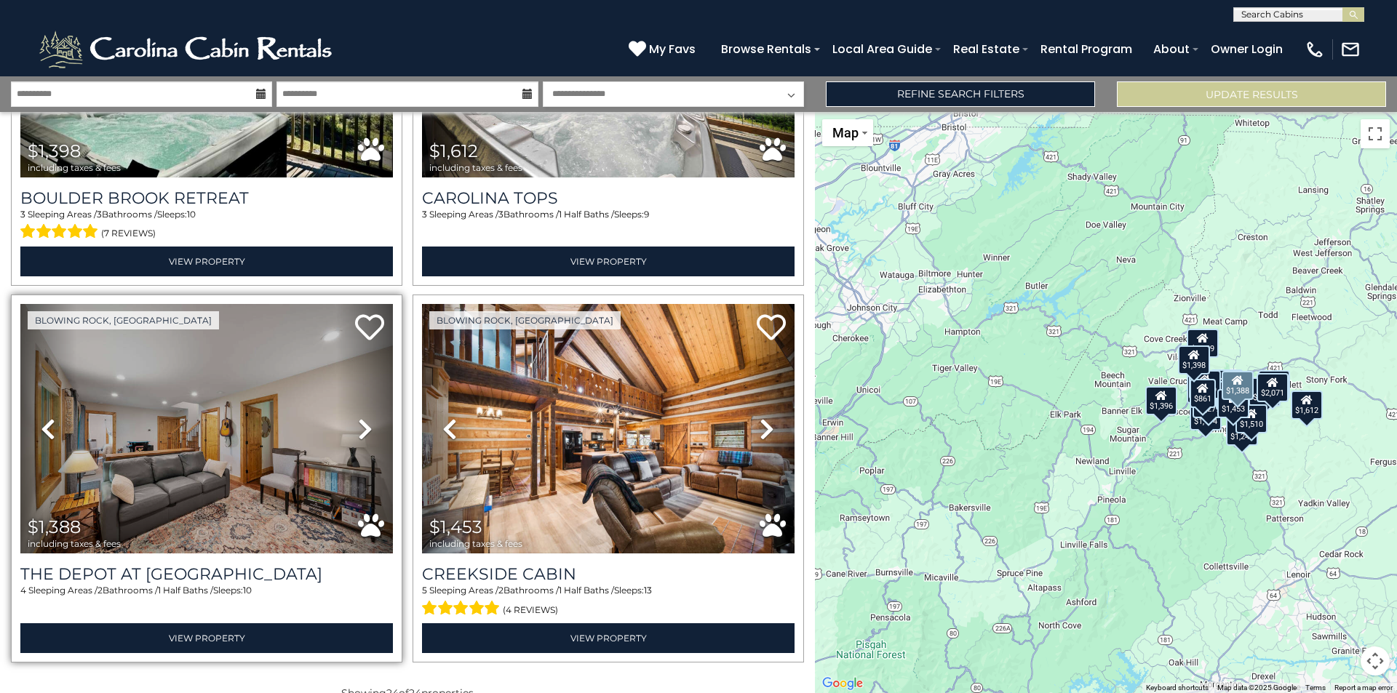
click at [353, 401] on link "Next" at bounding box center [365, 429] width 56 height 250
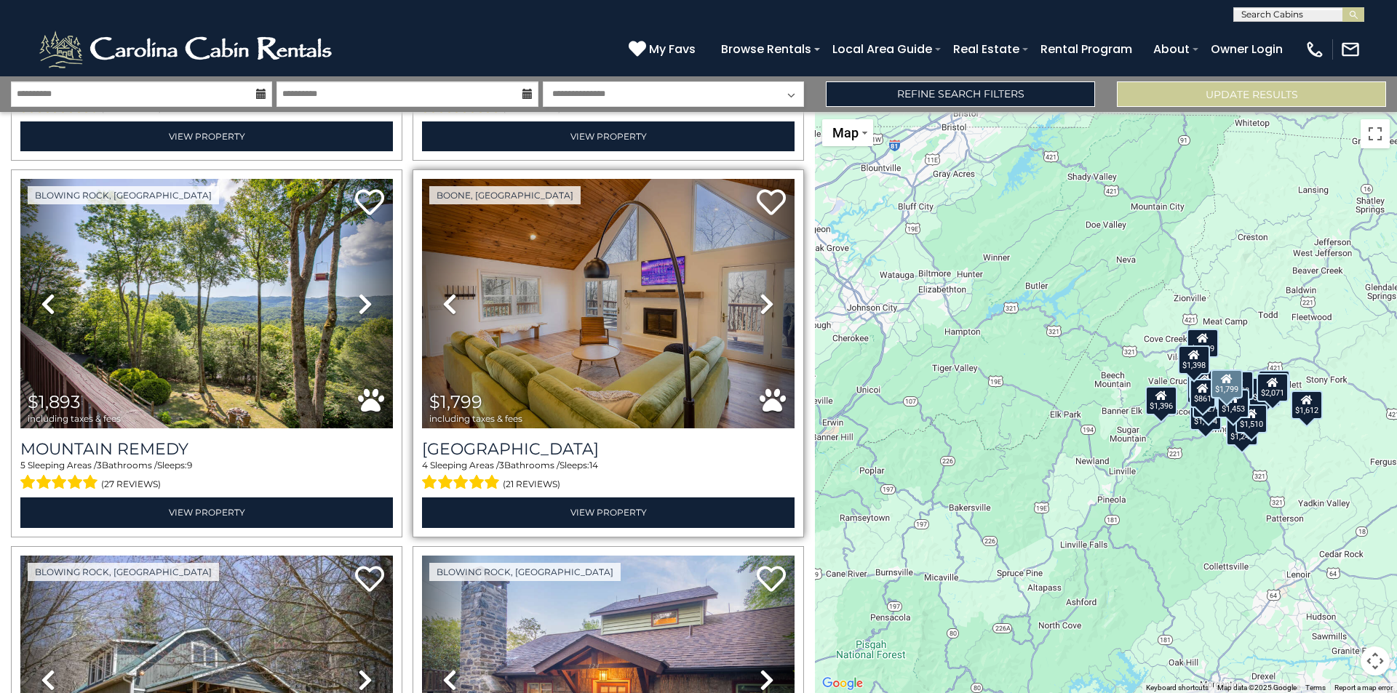
scroll to position [367, 0]
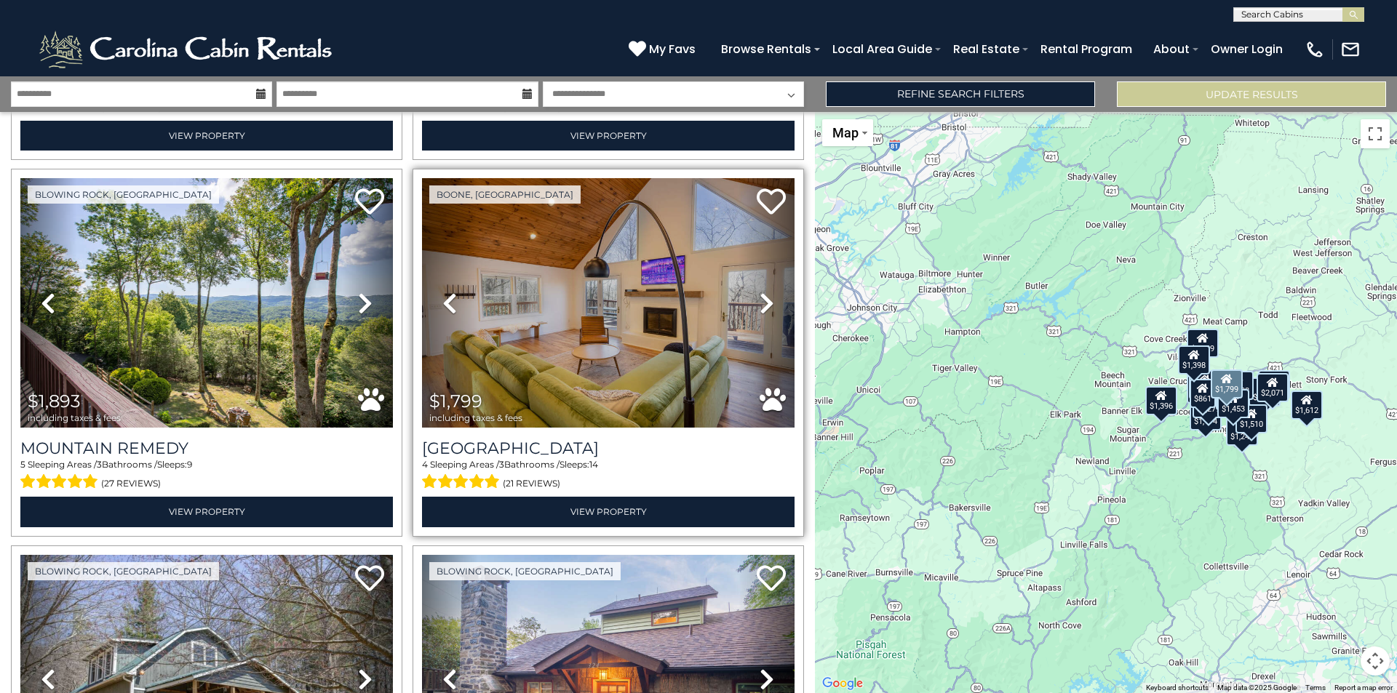
click at [765, 305] on icon at bounding box center [767, 303] width 15 height 23
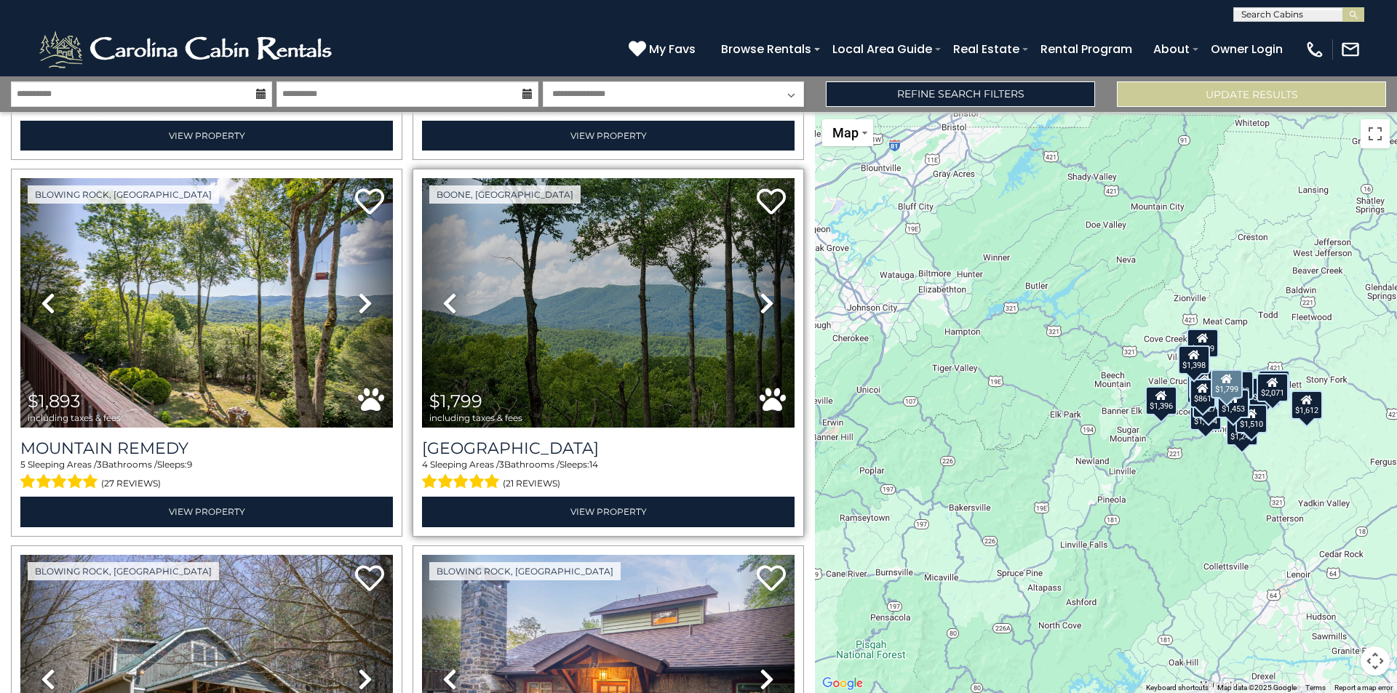
click at [760, 303] on icon at bounding box center [767, 303] width 15 height 23
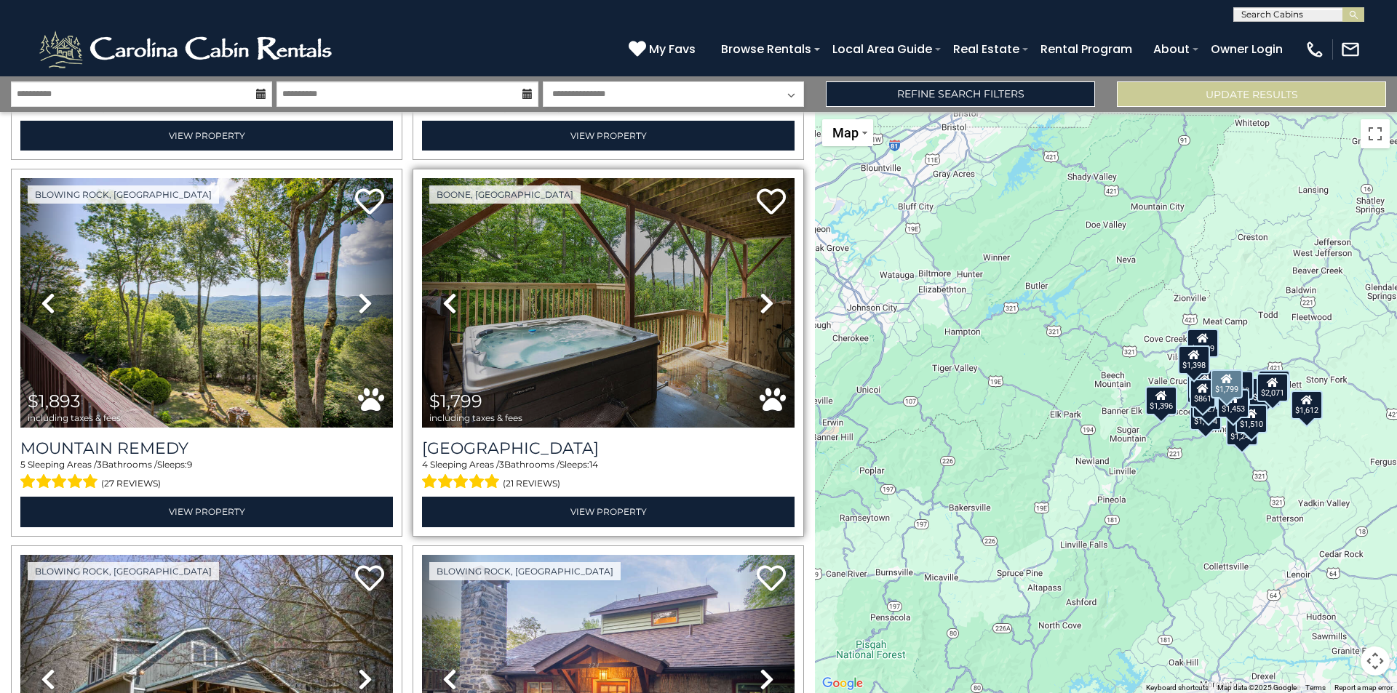
click at [760, 303] on icon at bounding box center [767, 303] width 15 height 23
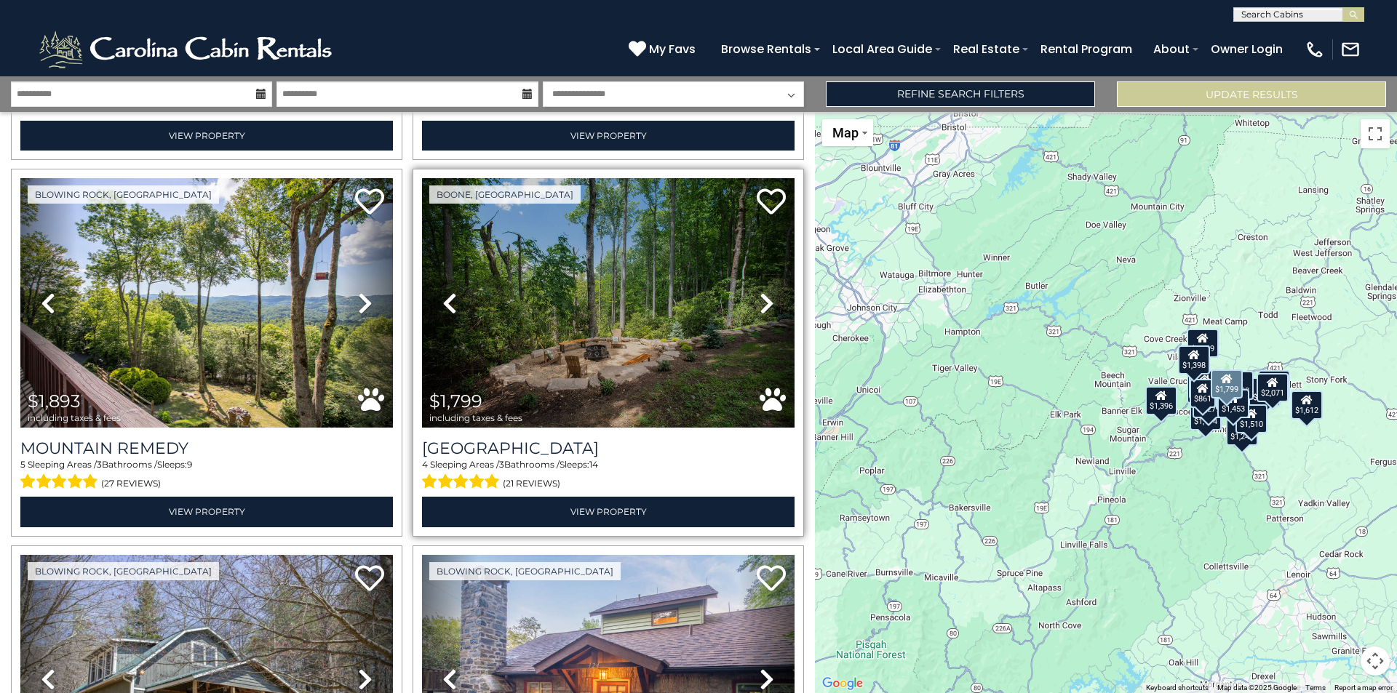
click at [760, 303] on icon at bounding box center [767, 303] width 15 height 23
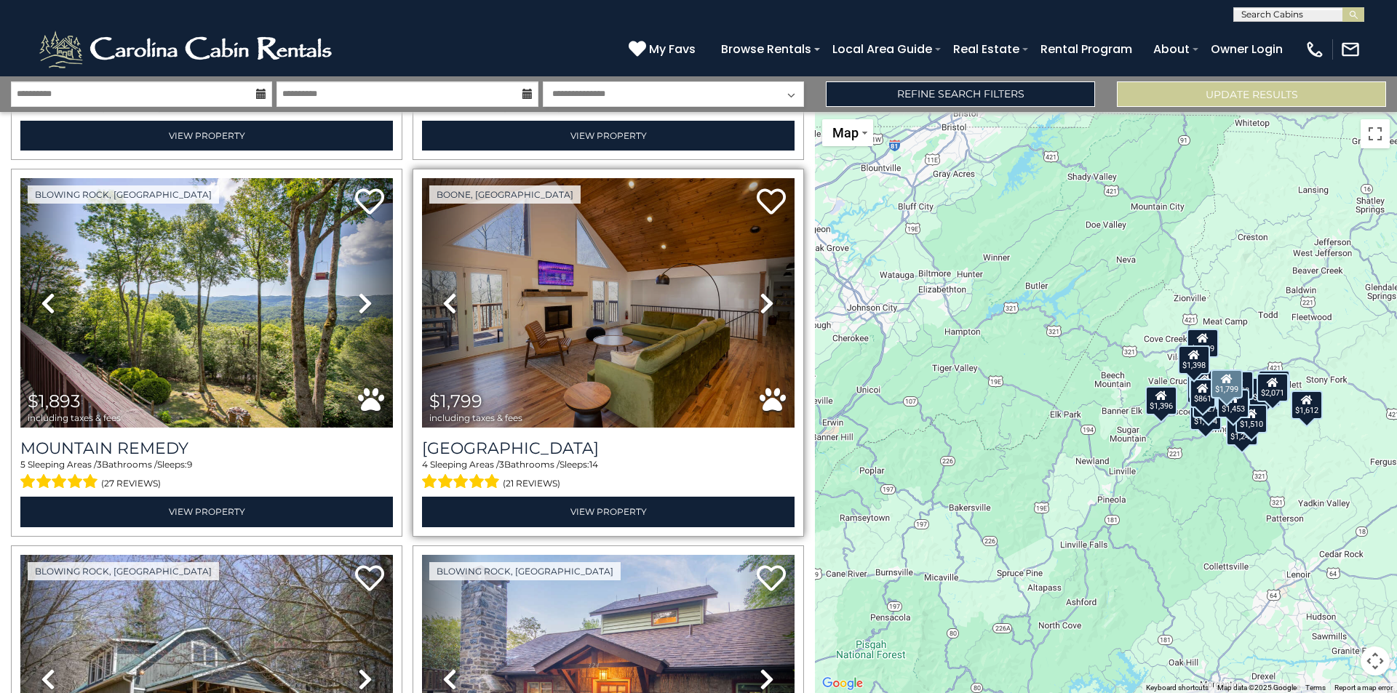
click at [760, 303] on icon at bounding box center [767, 303] width 15 height 23
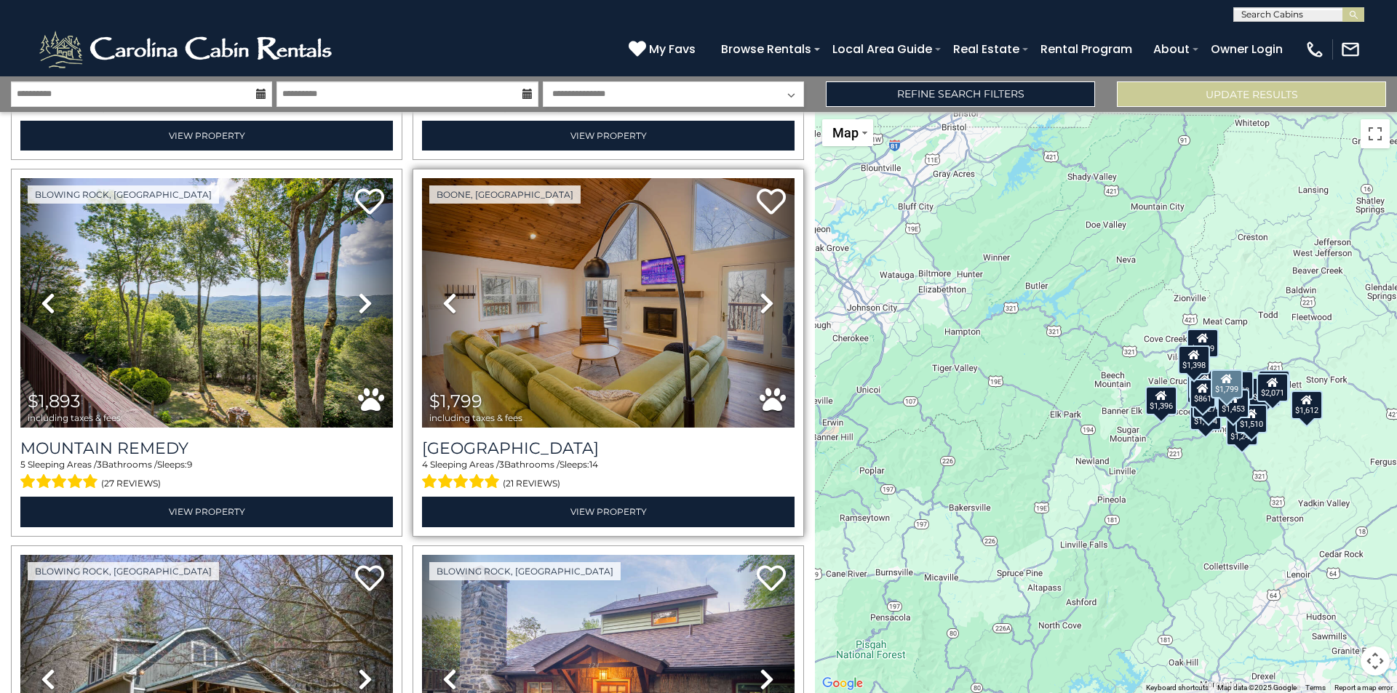
click at [760, 302] on icon at bounding box center [767, 303] width 15 height 23
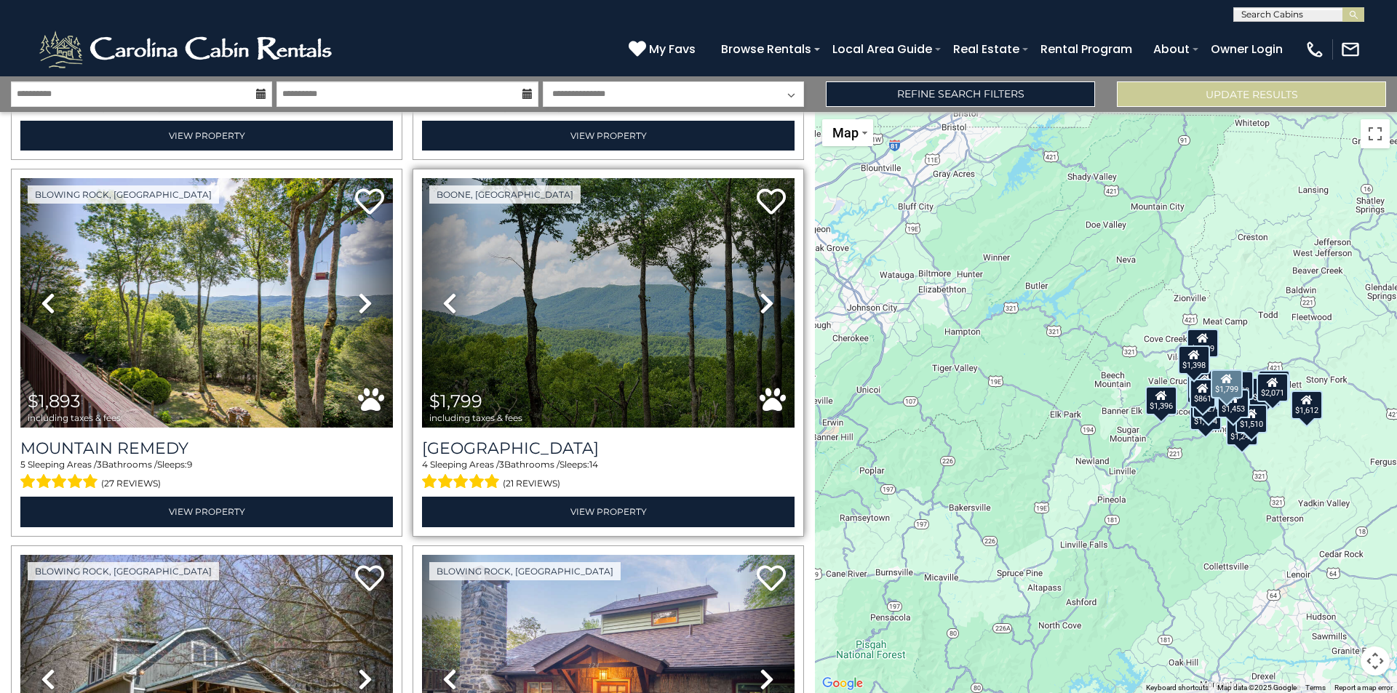
click at [760, 302] on icon at bounding box center [767, 303] width 15 height 23
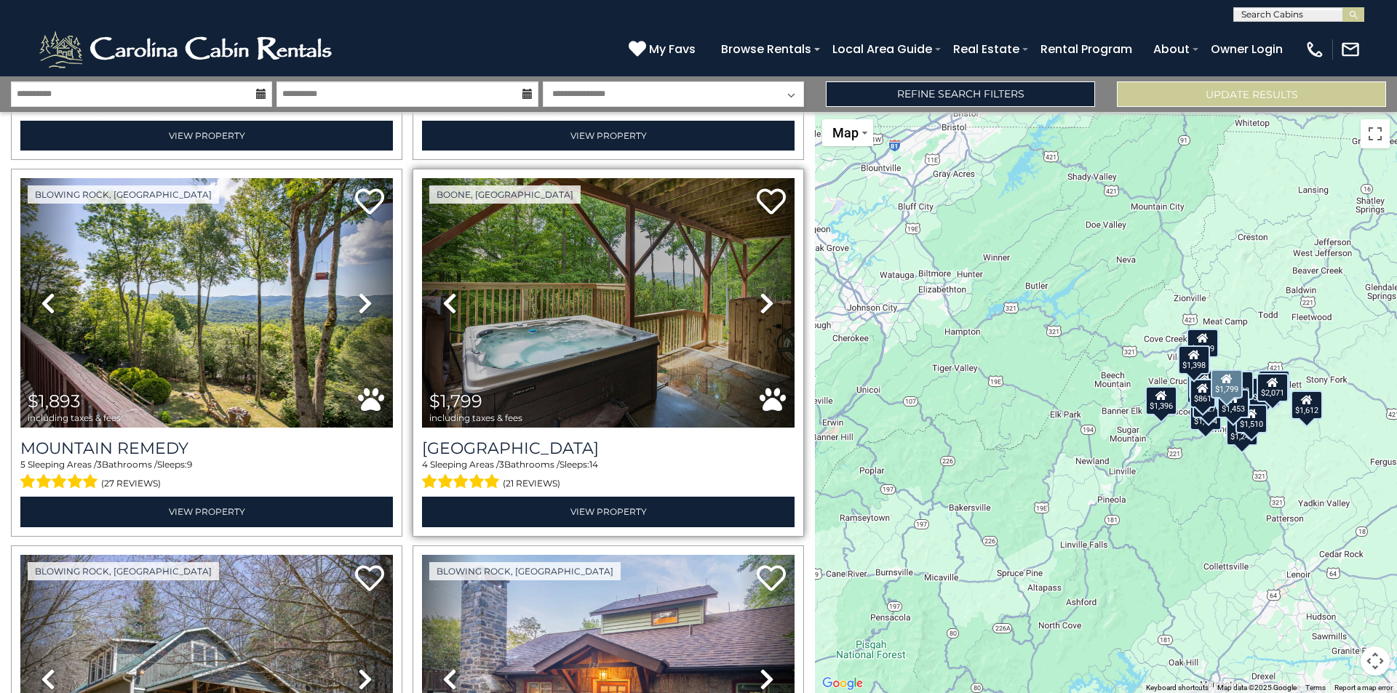
click at [760, 302] on icon at bounding box center [767, 303] width 15 height 23
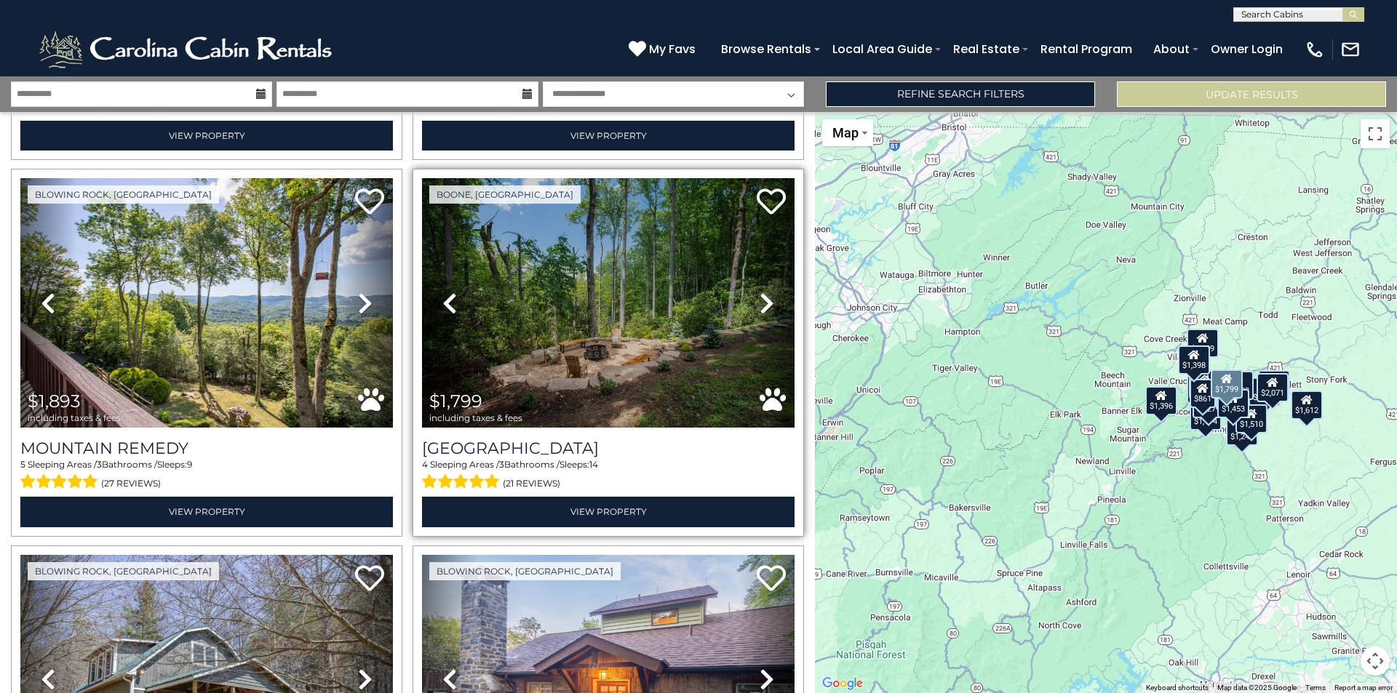
click at [760, 302] on icon at bounding box center [767, 303] width 15 height 23
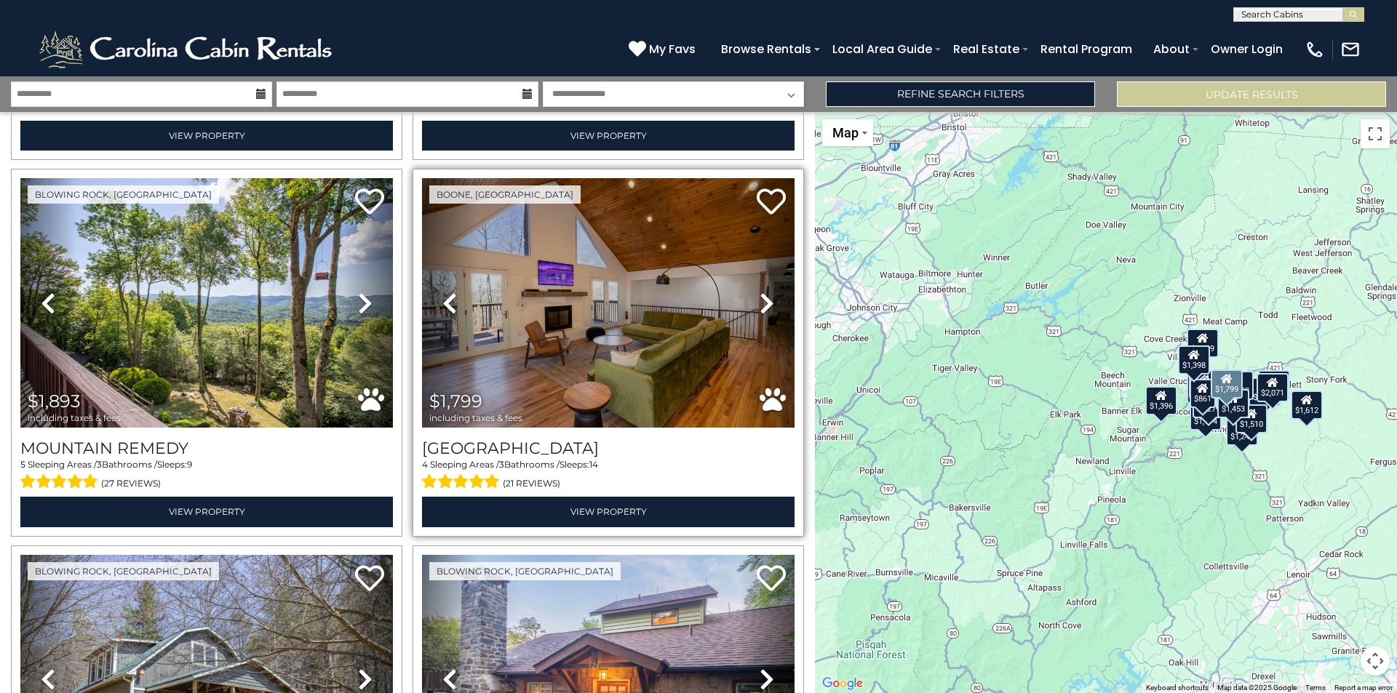
click at [760, 302] on icon at bounding box center [767, 303] width 15 height 23
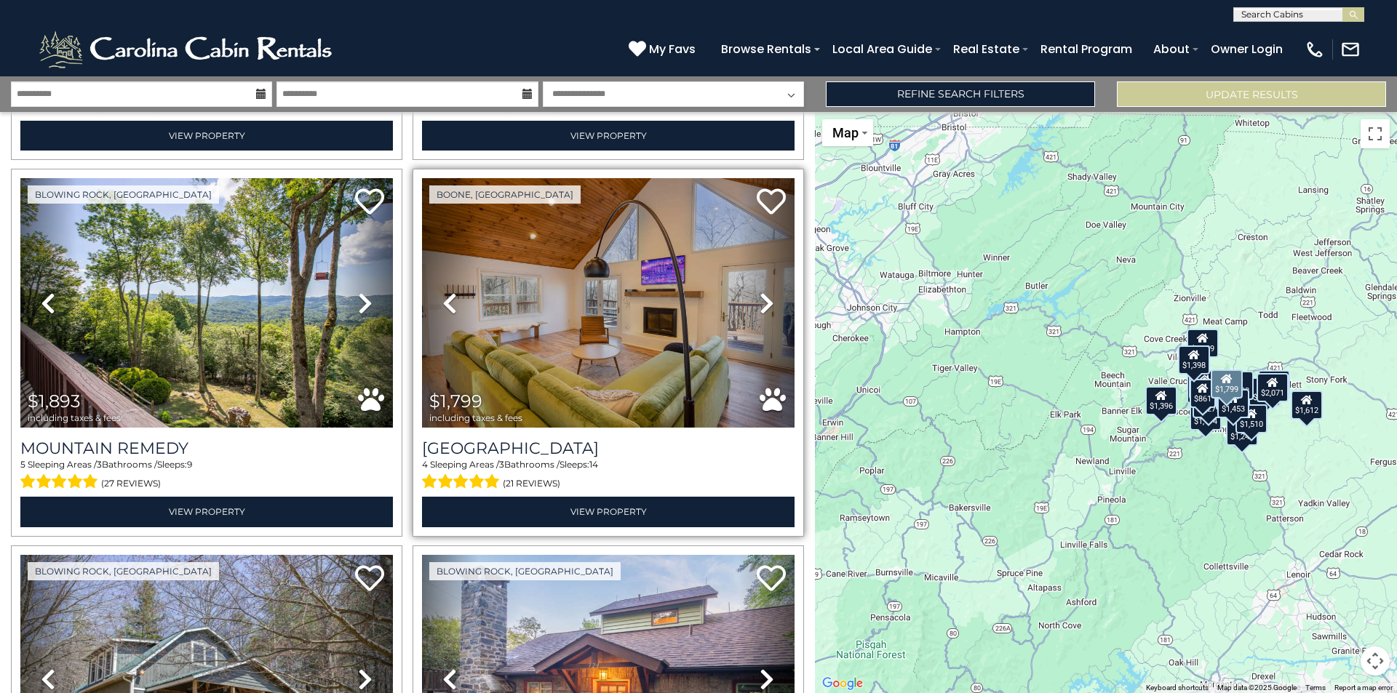
click at [760, 301] on icon at bounding box center [767, 303] width 15 height 23
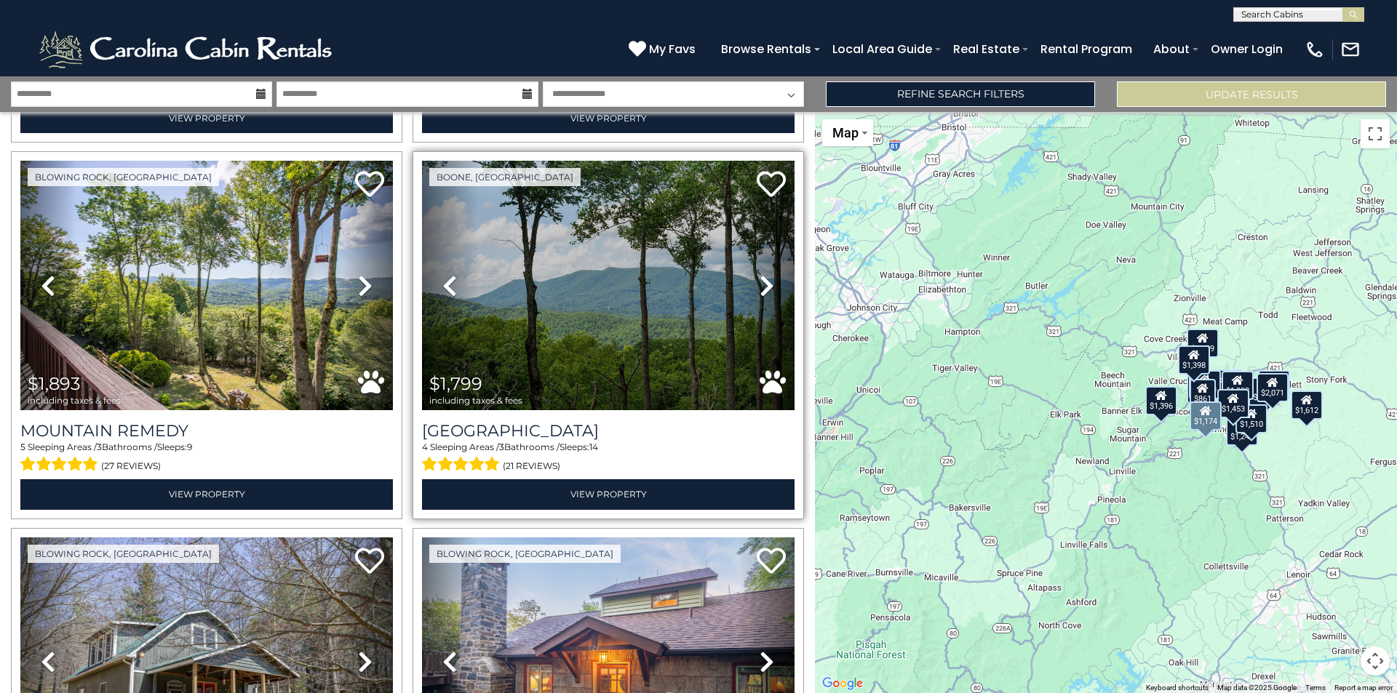
scroll to position [0, 0]
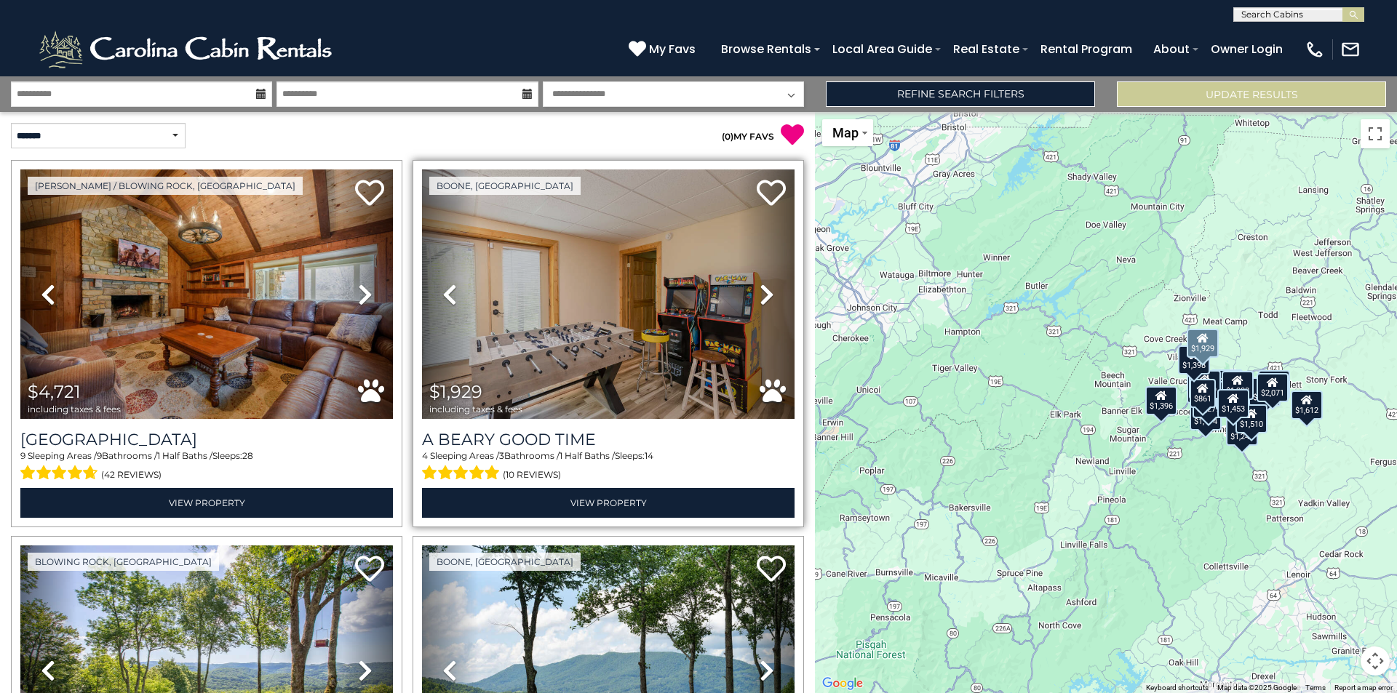
click at [760, 290] on icon at bounding box center [767, 294] width 15 height 23
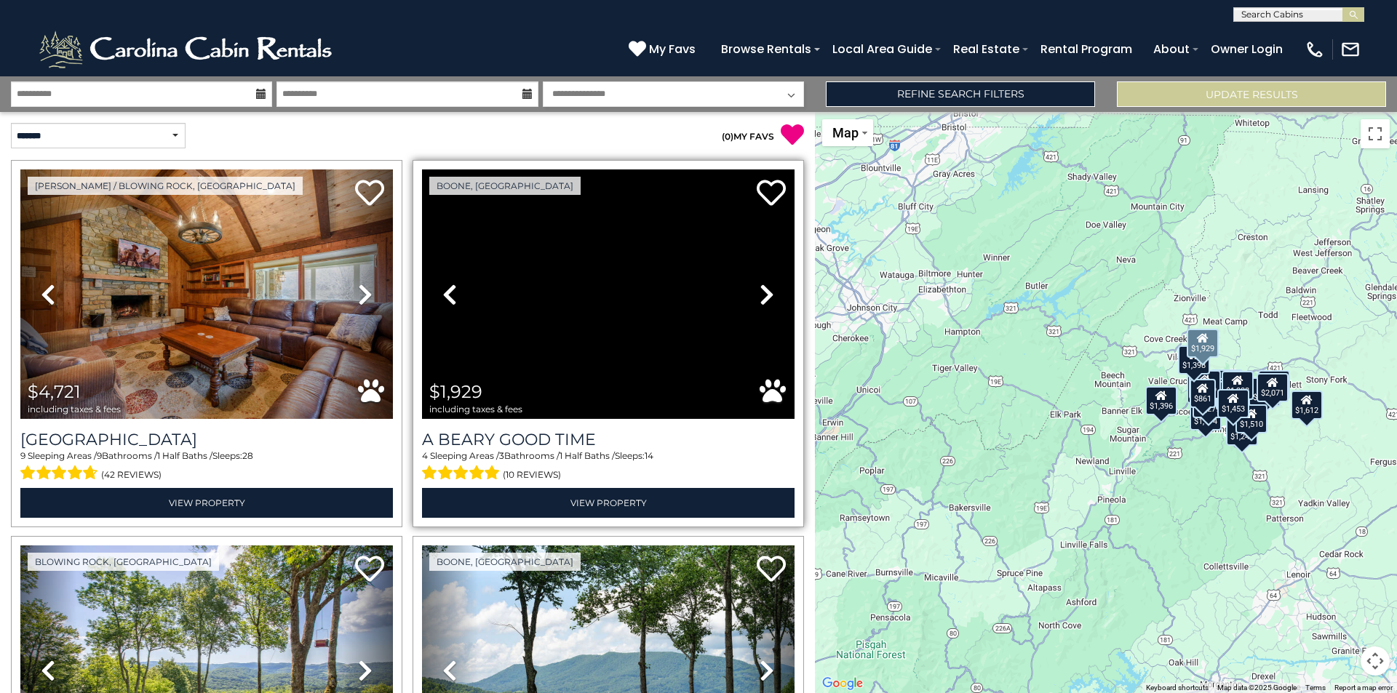
click at [760, 290] on icon at bounding box center [767, 294] width 15 height 23
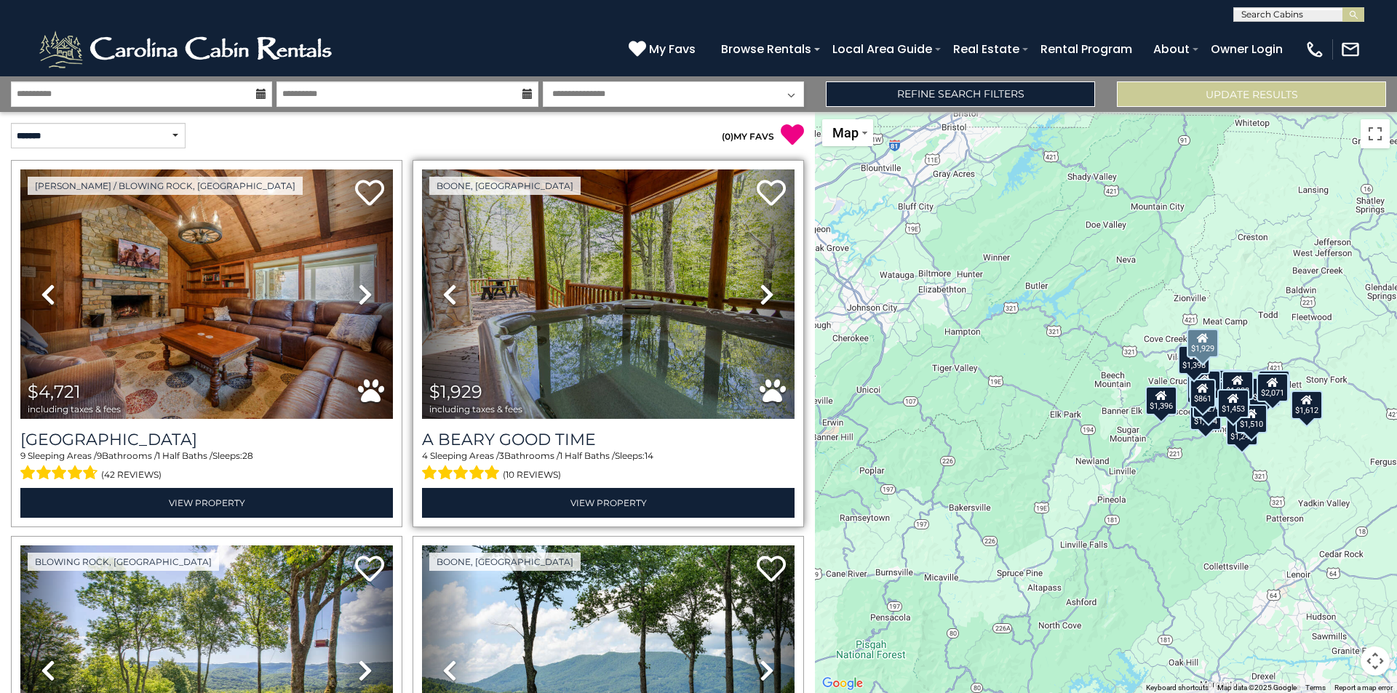
click at [760, 290] on icon at bounding box center [767, 294] width 15 height 23
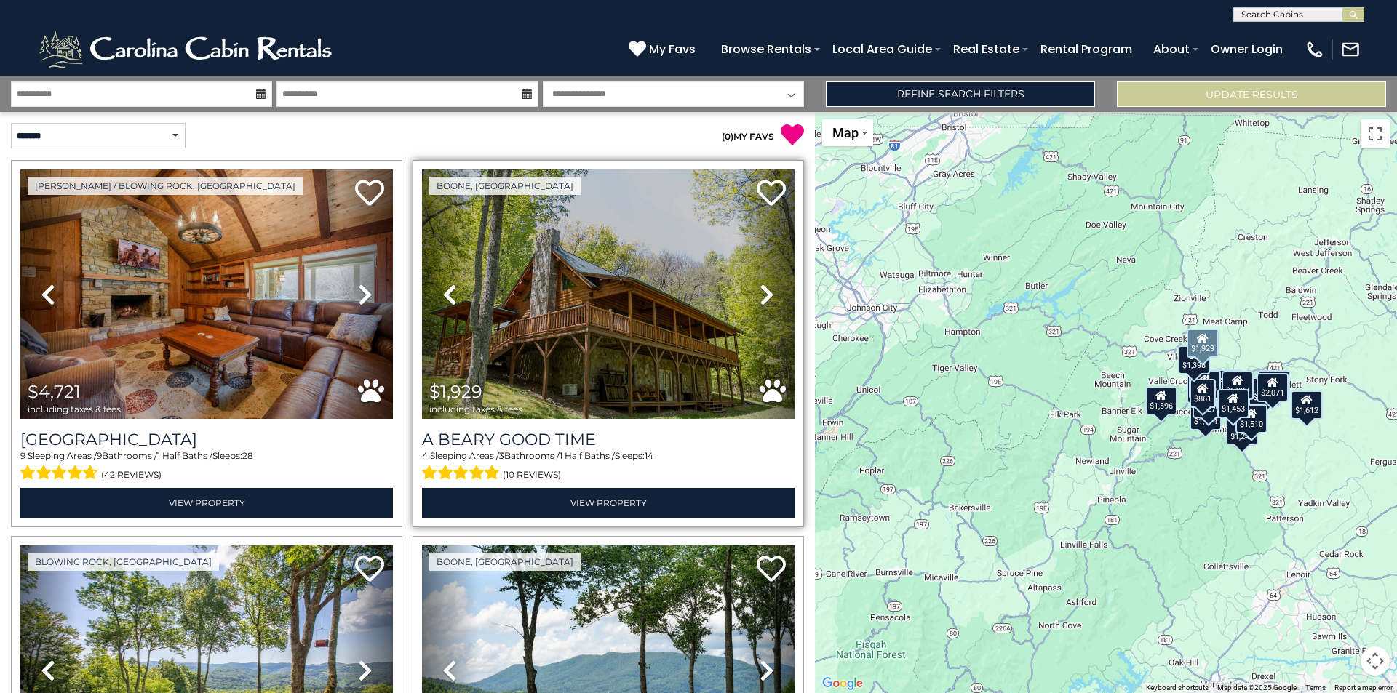
click at [760, 290] on icon at bounding box center [767, 294] width 15 height 23
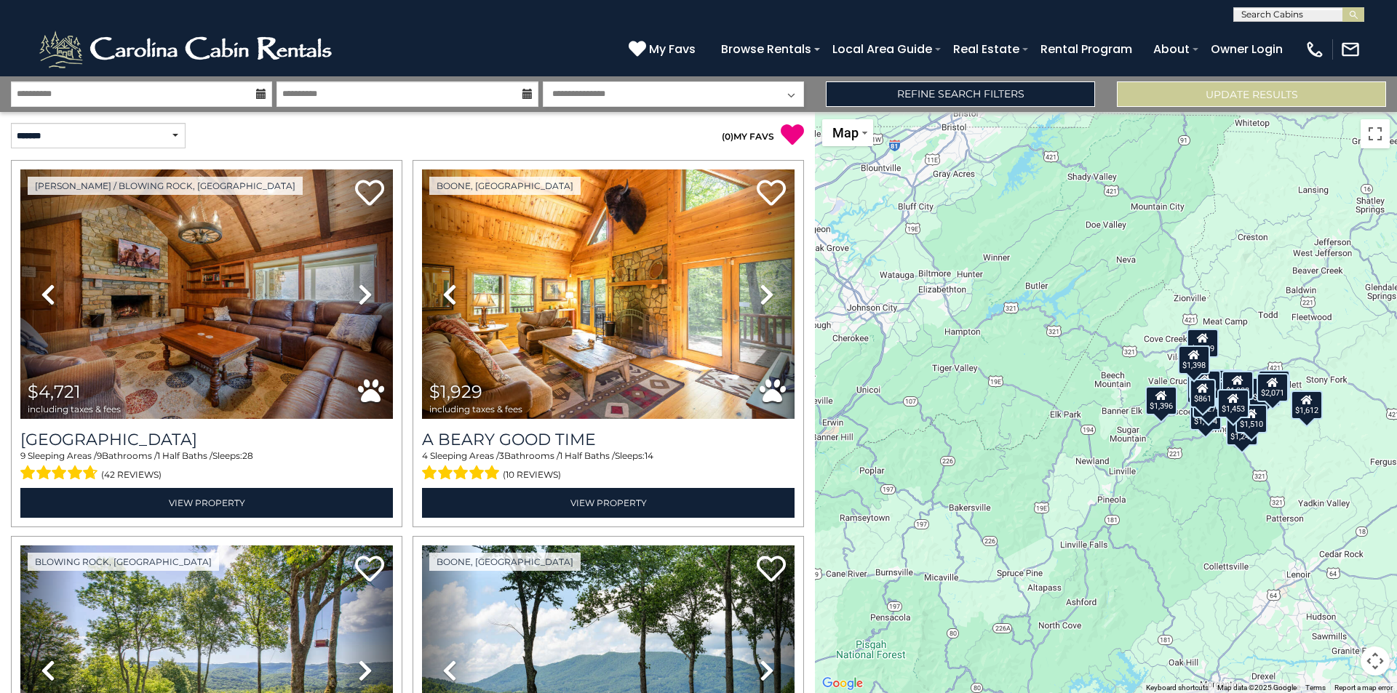
click at [1237, 443] on div "$1,245" at bounding box center [1242, 431] width 32 height 29
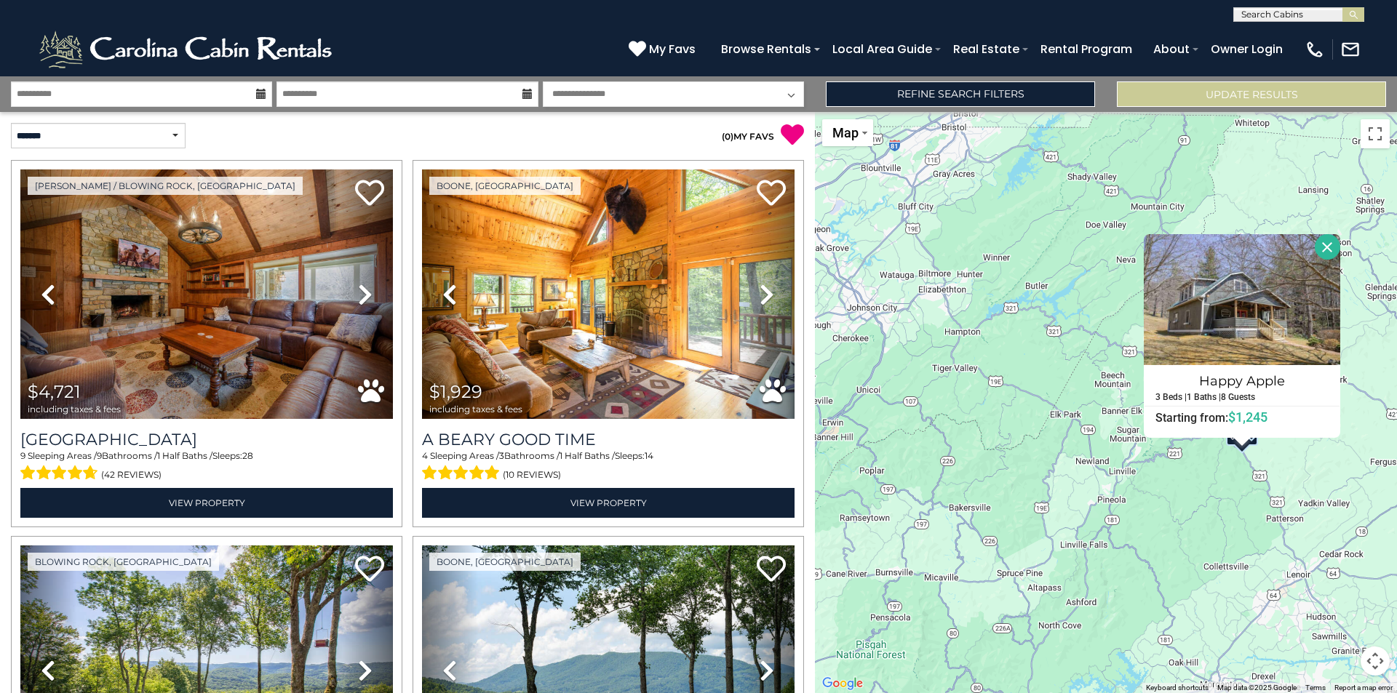
click at [1324, 250] on button "Close" at bounding box center [1327, 246] width 25 height 25
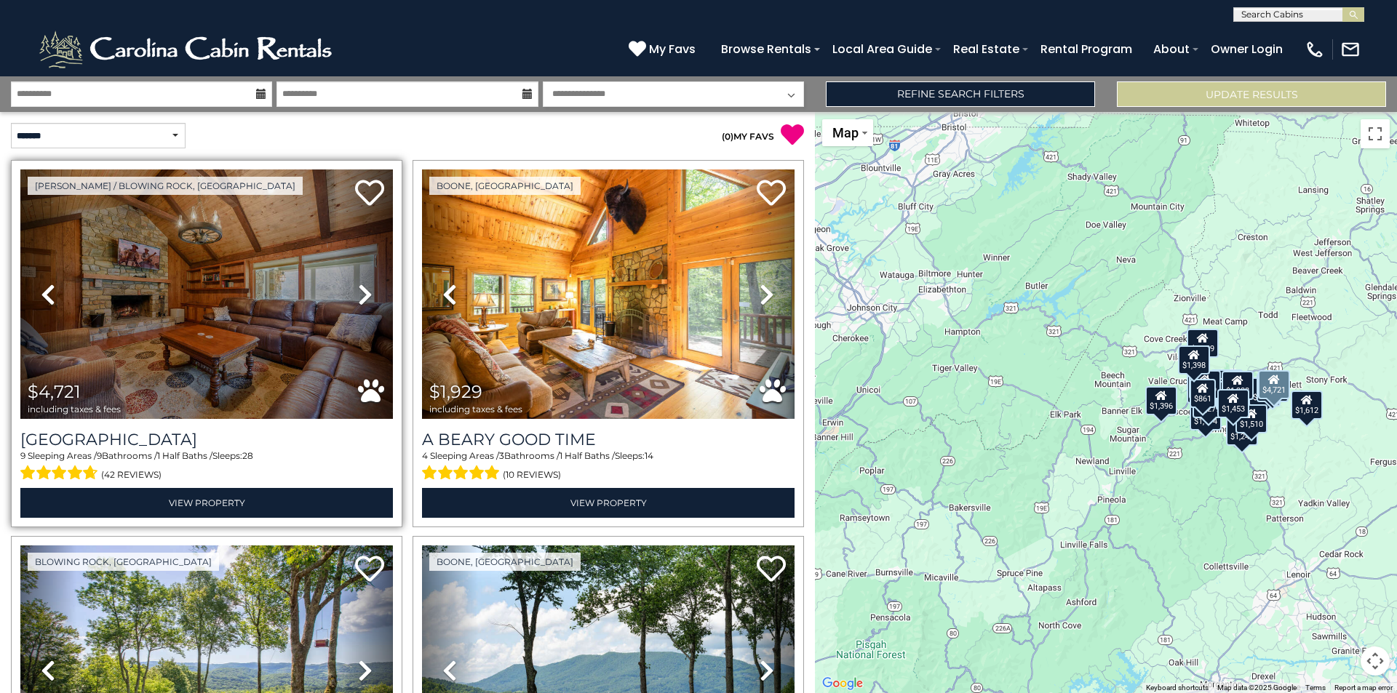
click at [364, 290] on icon at bounding box center [365, 294] width 15 height 23
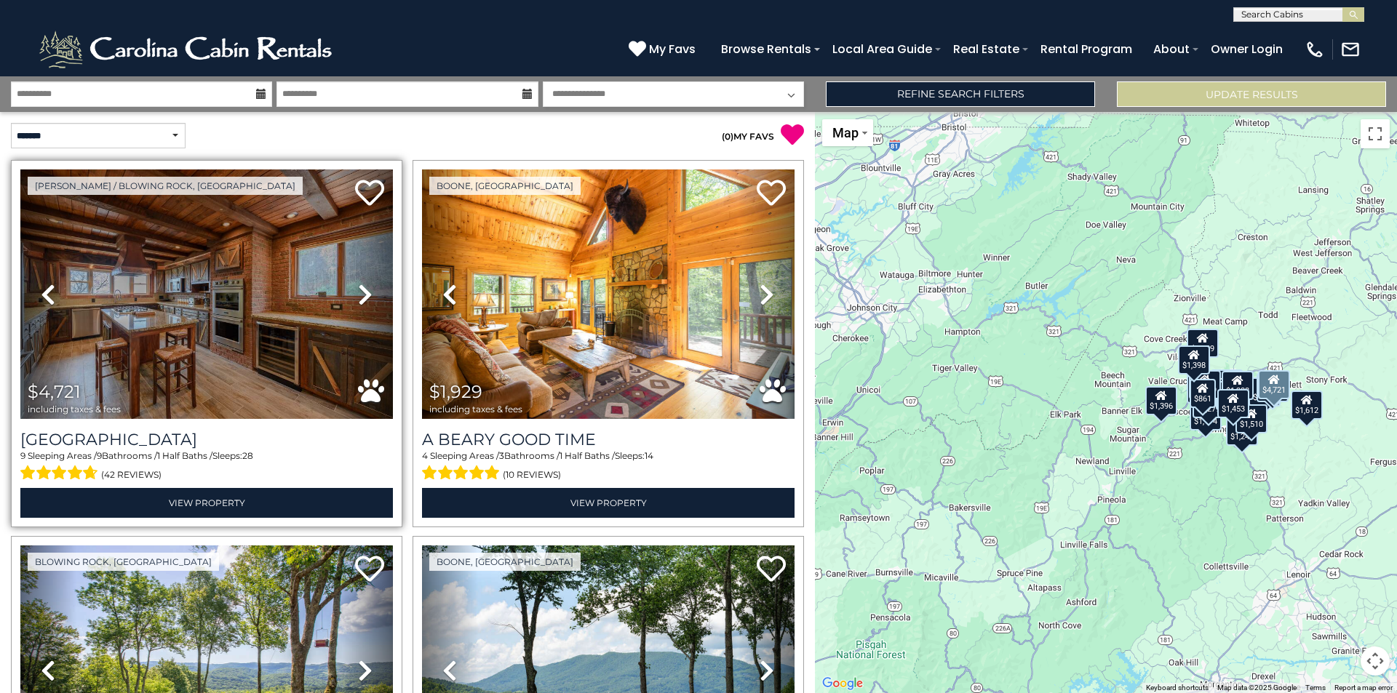
click at [364, 290] on icon at bounding box center [365, 294] width 15 height 23
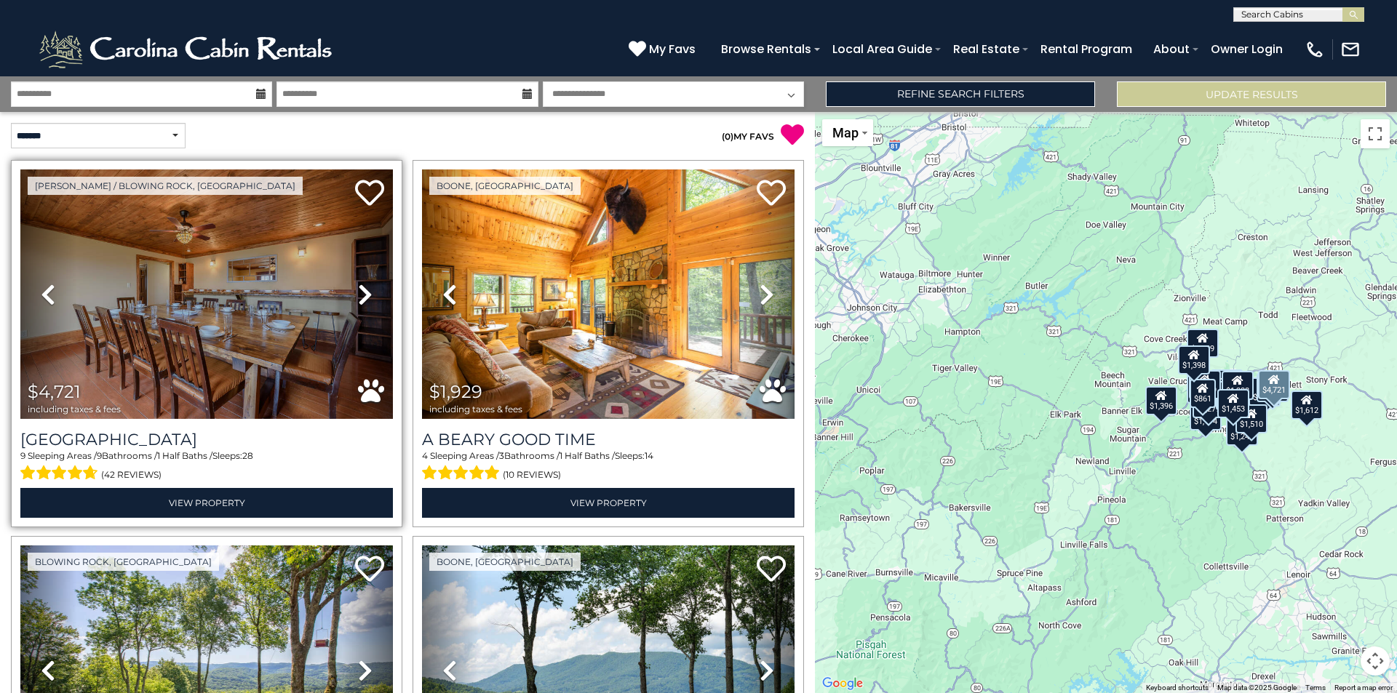
click at [364, 290] on icon at bounding box center [365, 294] width 15 height 23
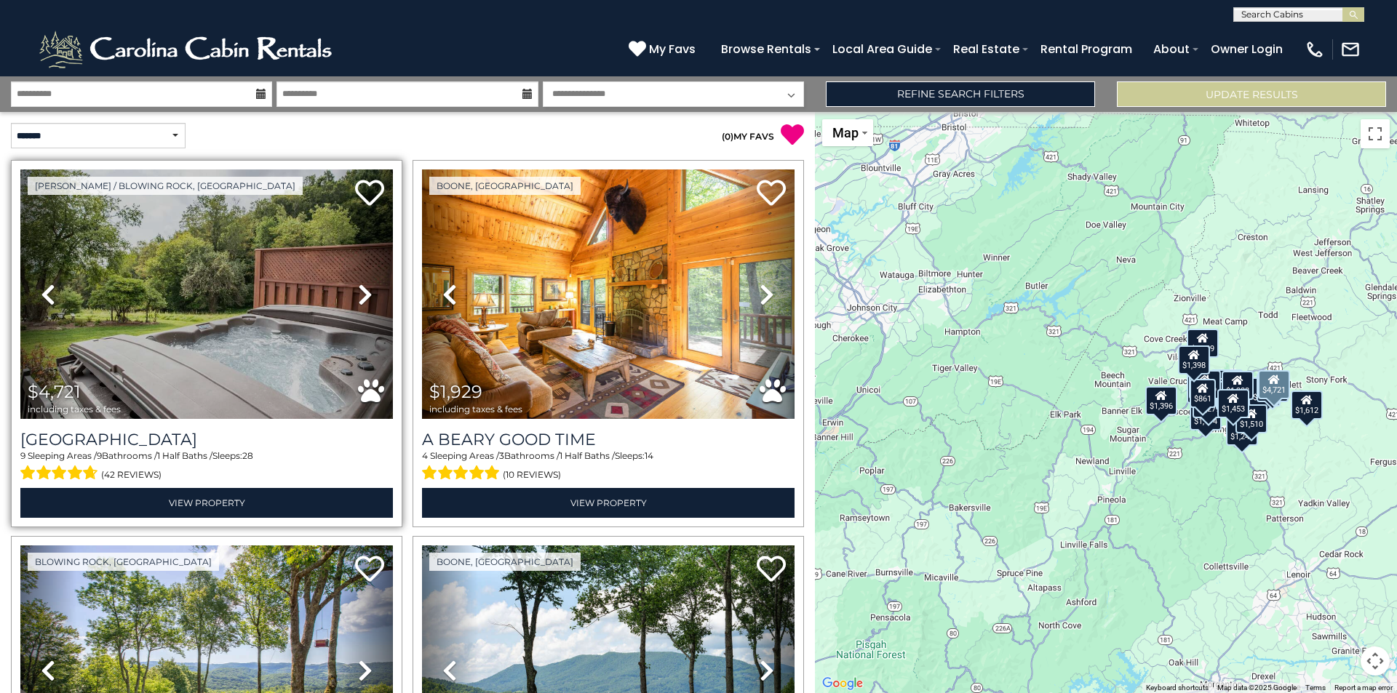
click at [364, 290] on icon at bounding box center [365, 294] width 15 height 23
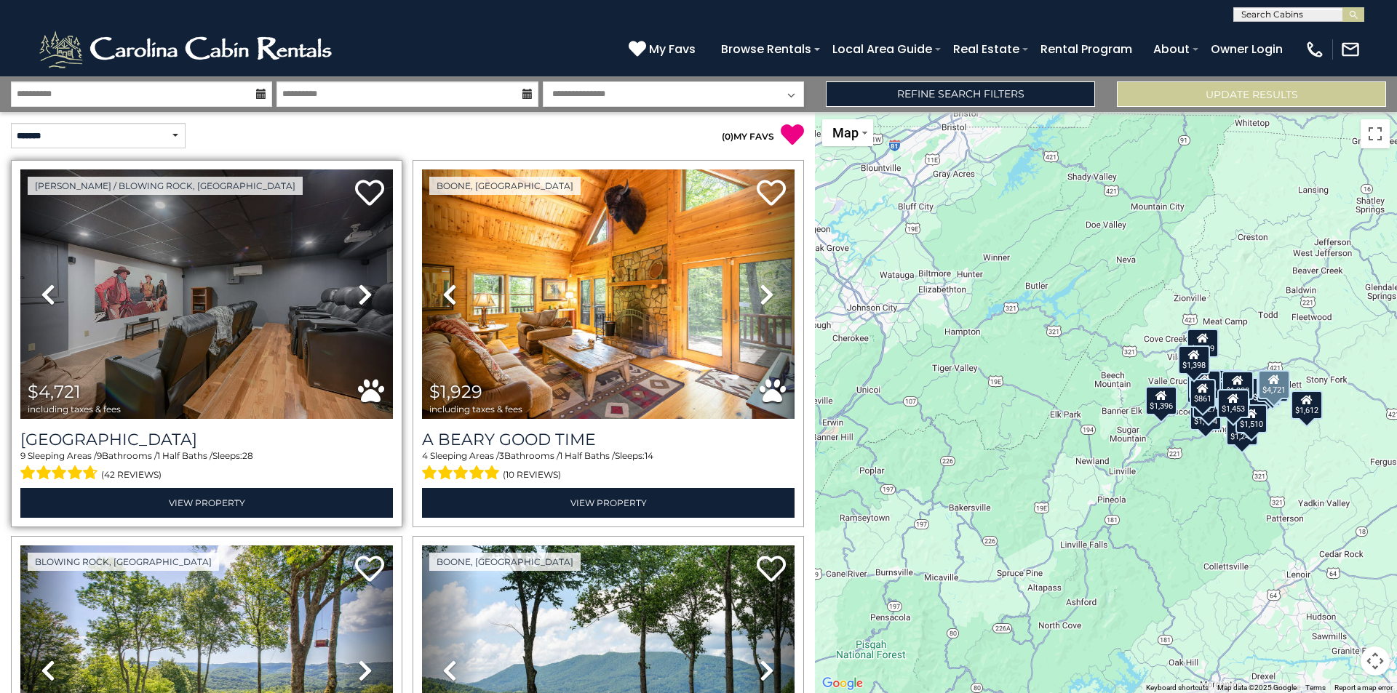
click at [364, 290] on icon at bounding box center [365, 294] width 15 height 23
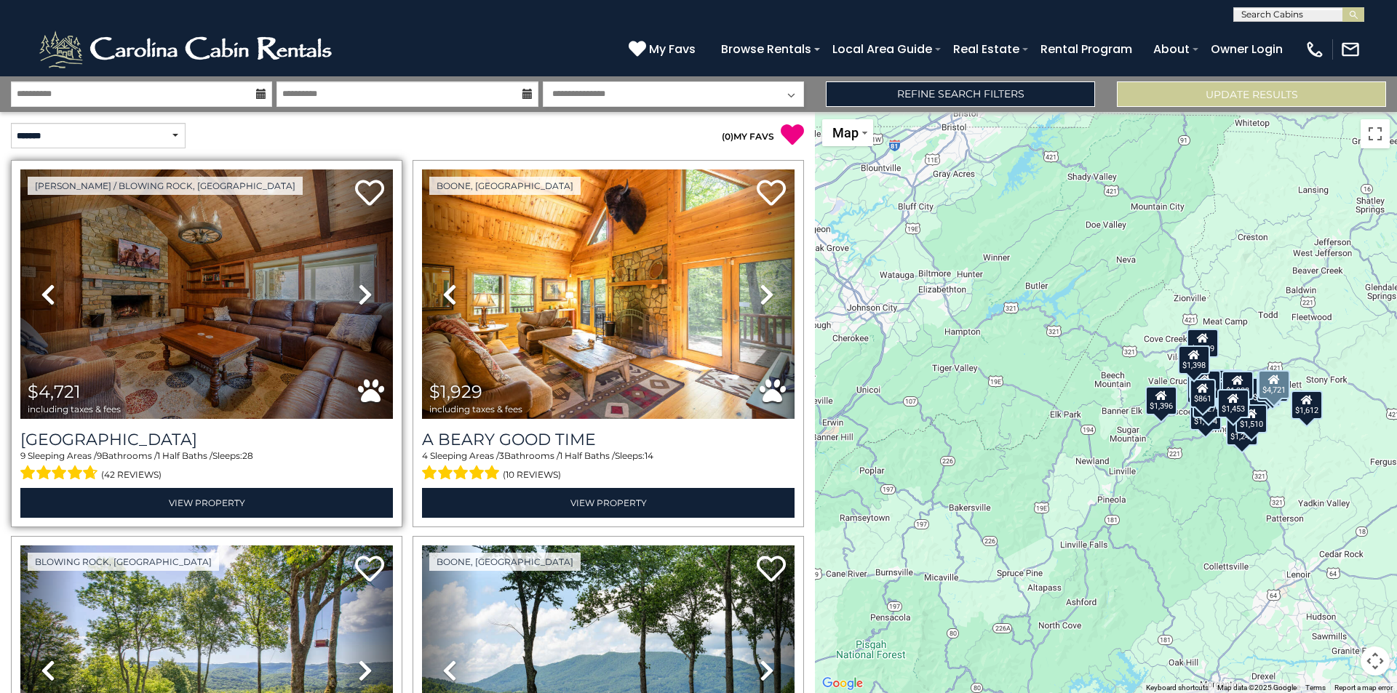
click at [364, 290] on icon at bounding box center [365, 294] width 15 height 23
